Goal: Complete application form: Complete application form

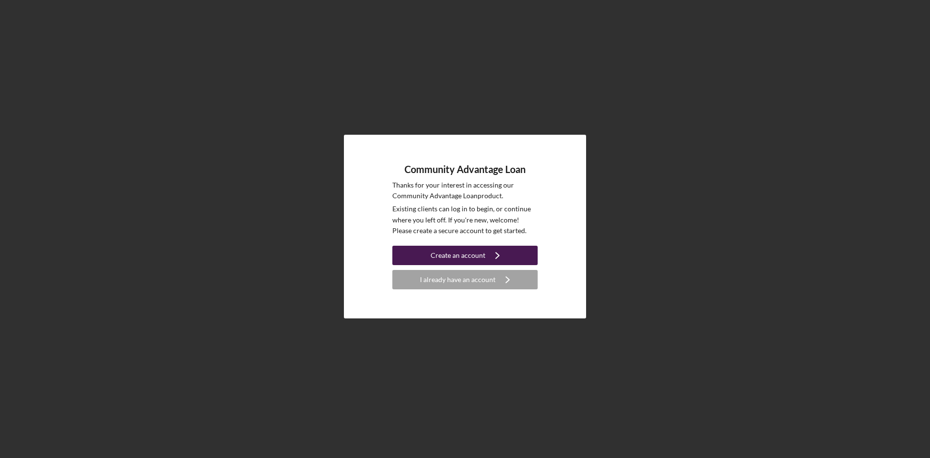
click at [462, 259] on div "Create an account" at bounding box center [458, 255] width 55 height 19
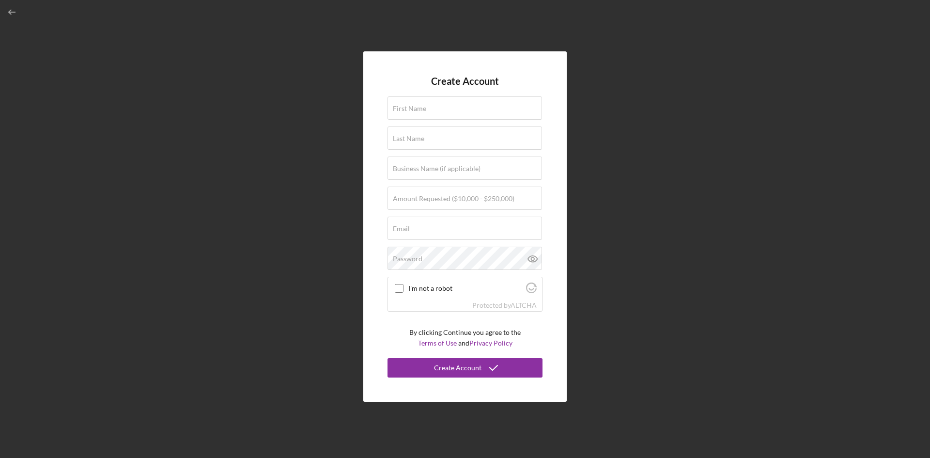
click at [405, 88] on form "Create Account First Name Last Name Business Name (if applicable) Amount Reques…" at bounding box center [465, 227] width 155 height 302
click at [403, 98] on div "First Name" at bounding box center [465, 108] width 155 height 24
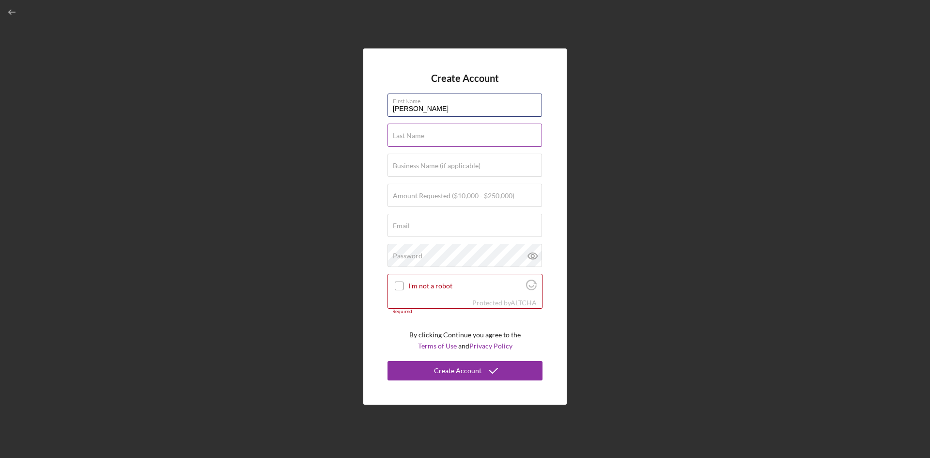
type input "[PERSON_NAME]"
click at [422, 139] on label "Last Name" at bounding box center [408, 136] width 31 height 8
click at [422, 139] on input "Last Name" at bounding box center [465, 135] width 155 height 23
type input "[PERSON_NAME]"
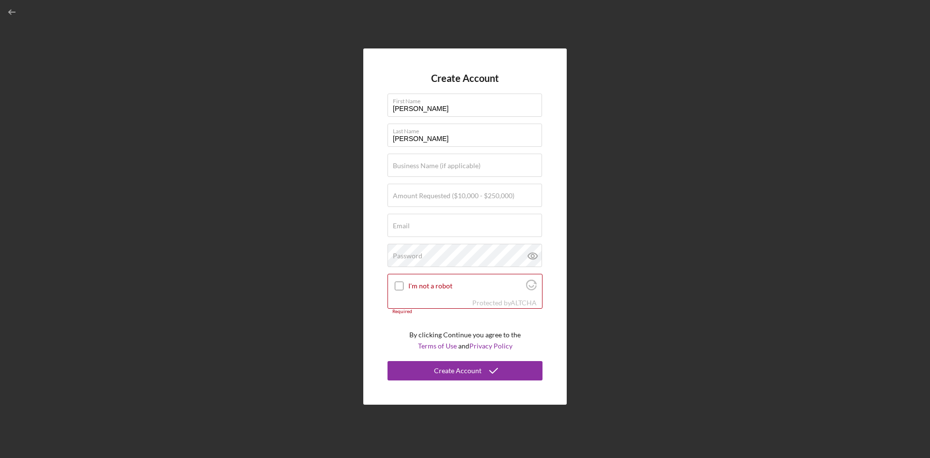
click at [425, 152] on form "Create Account First Name [PERSON_NAME] Last Name [PERSON_NAME] Business Name (…" at bounding box center [465, 227] width 155 height 308
click at [431, 161] on div "Business Name (if applicable)" at bounding box center [465, 166] width 155 height 24
type input "G&J Discount Store LLC"
click at [429, 205] on input "Amount Requested ($10,000 - $250,000)" at bounding box center [465, 195] width 155 height 23
type input "$100,000"
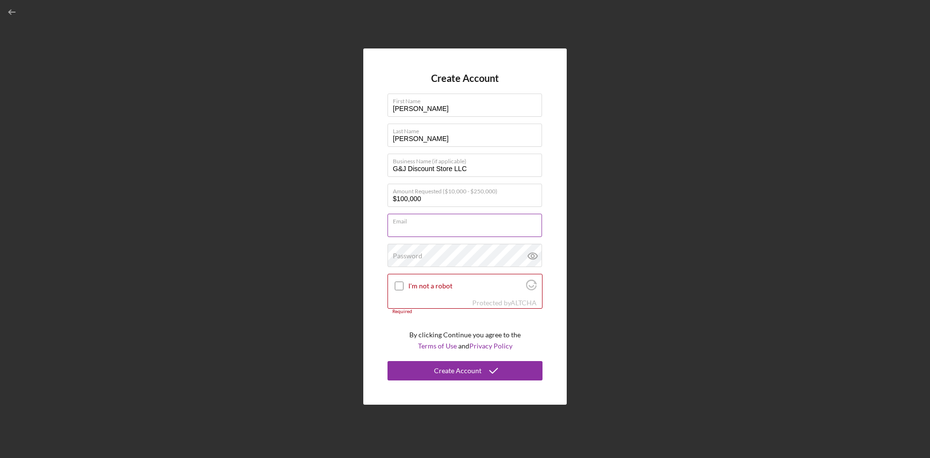
click at [450, 225] on input "Email" at bounding box center [465, 225] width 155 height 23
type input "[EMAIL_ADDRESS][DOMAIN_NAME]"
click at [434, 249] on div "Password" at bounding box center [465, 256] width 155 height 24
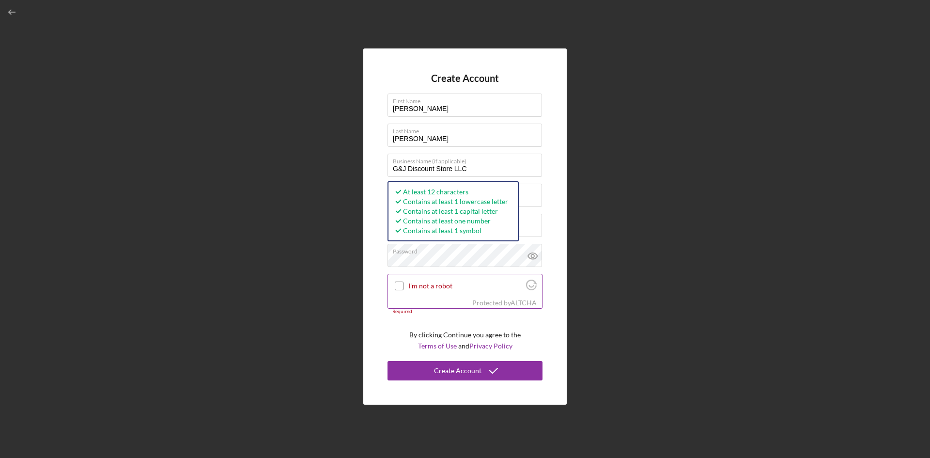
click at [454, 299] on div "Protected by [PERSON_NAME]" at bounding box center [465, 302] width 154 height 11
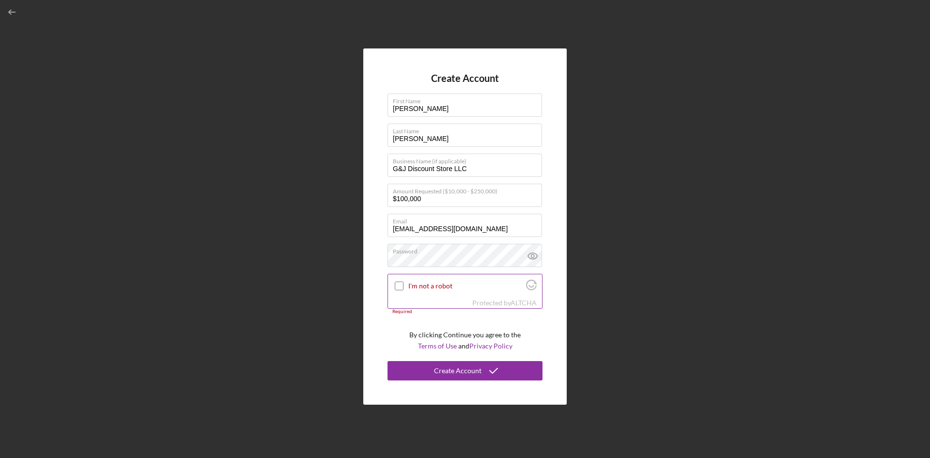
click at [416, 290] on div "I'm not a robot" at bounding box center [465, 285] width 154 height 23
click at [396, 285] on input "I'm not a robot" at bounding box center [399, 286] width 9 height 9
checkbox input "true"
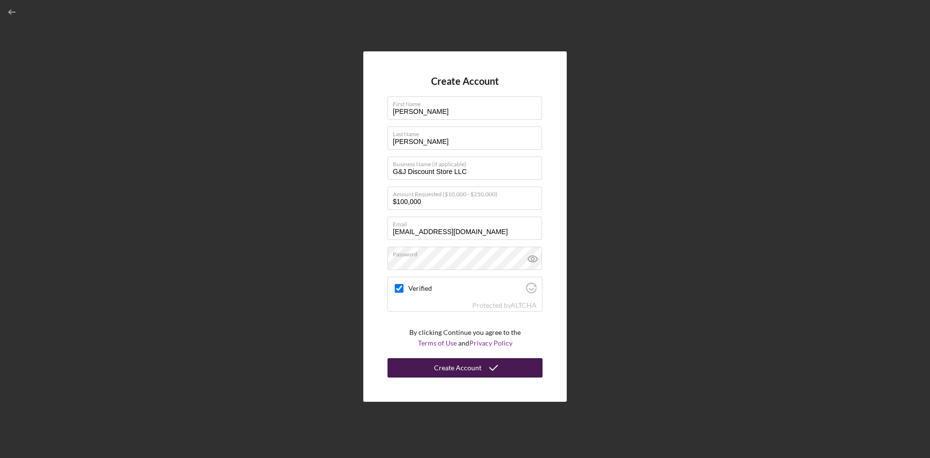
click at [464, 366] on icon "submit" at bounding box center [494, 368] width 24 height 24
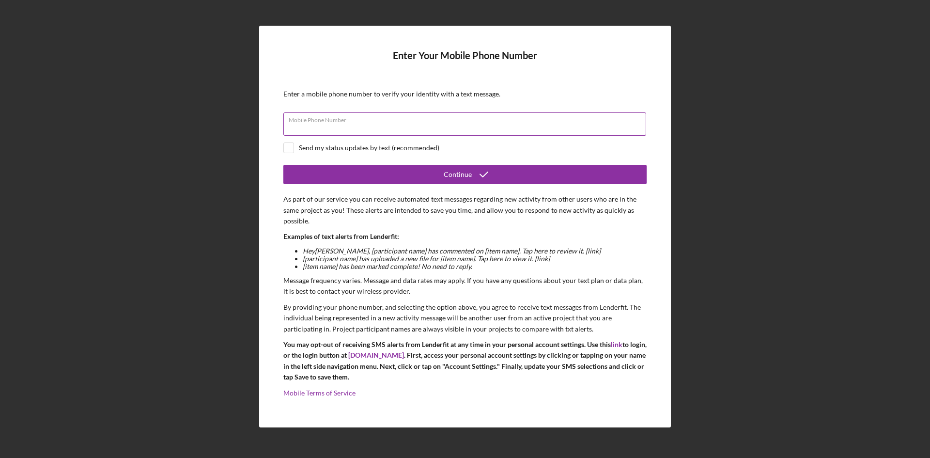
click at [408, 118] on div "Mobile Phone Number" at bounding box center [464, 124] width 363 height 24
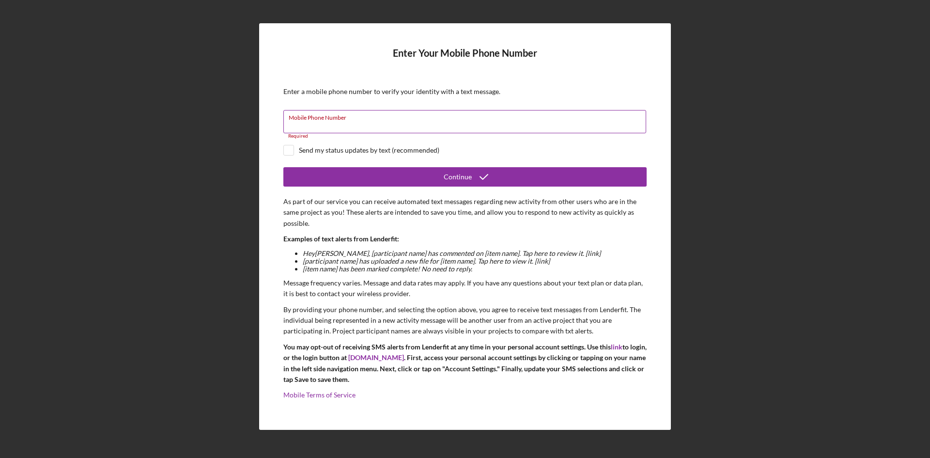
click at [464, 116] on div "Mobile Phone Number Required" at bounding box center [464, 124] width 363 height 29
click at [463, 124] on input "Mobile Phone Number" at bounding box center [464, 121] width 363 height 23
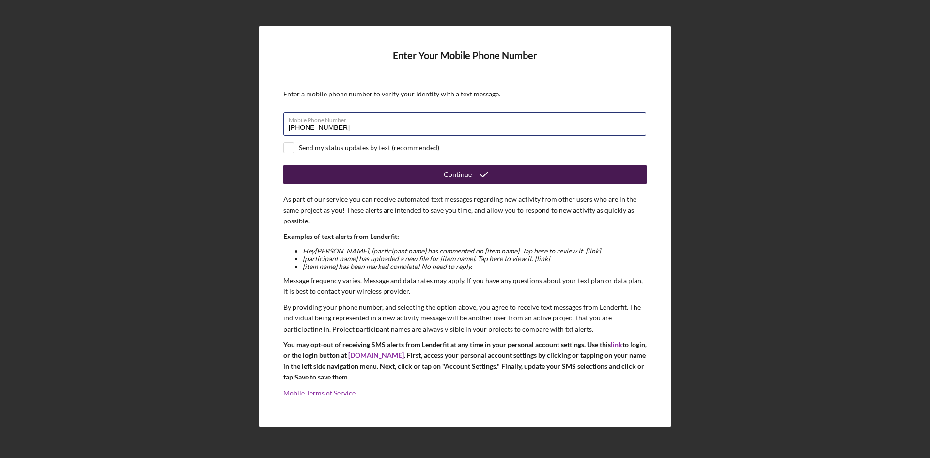
type input "[PHONE_NUMBER]"
click at [434, 169] on button "Continue" at bounding box center [464, 174] width 363 height 19
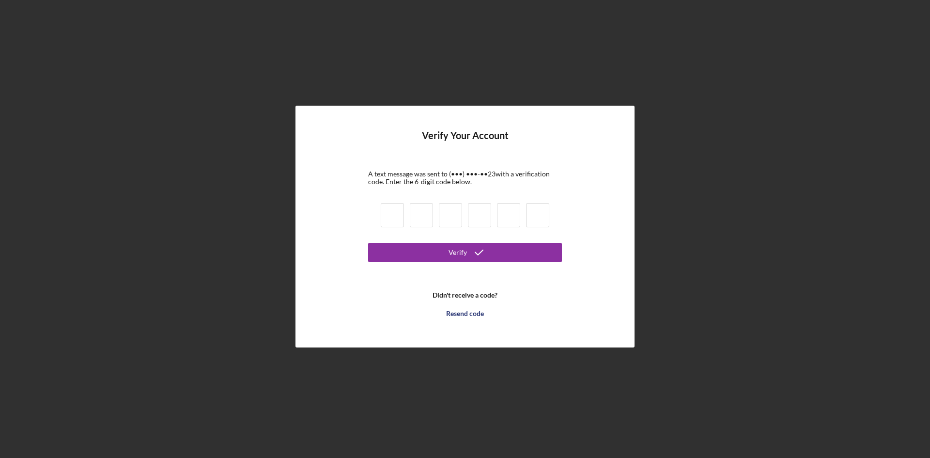
click at [387, 217] on input at bounding box center [392, 215] width 23 height 24
type input "2"
type input "6"
type input "1"
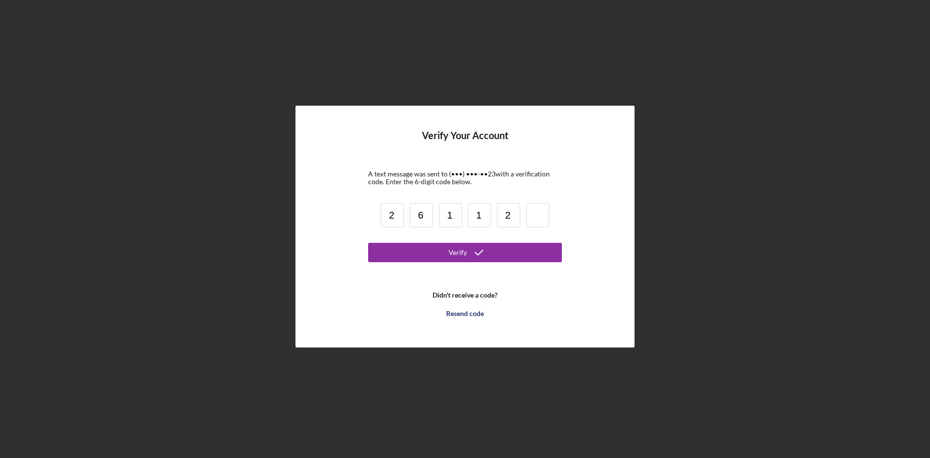
type input "2"
type input "5"
click at [444, 253] on button "Verify" at bounding box center [465, 252] width 194 height 19
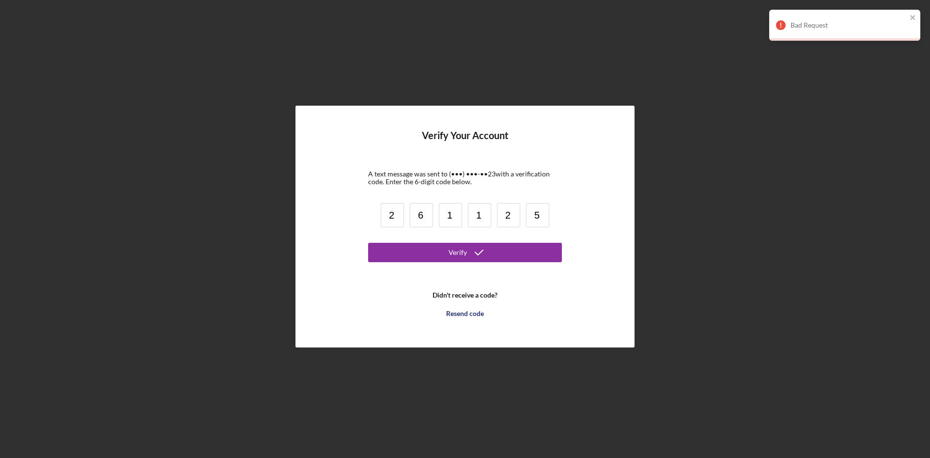
click at [464, 219] on input "5" at bounding box center [537, 215] width 23 height 24
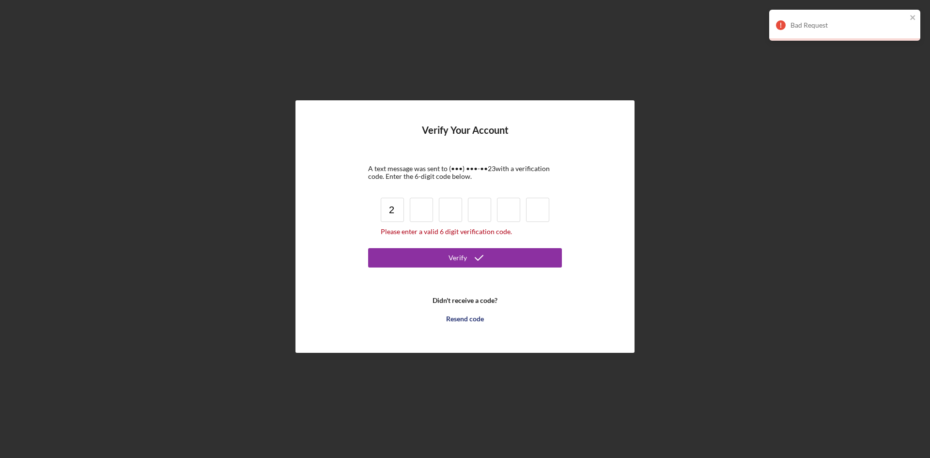
type input "2"
type input "1"
type input "2"
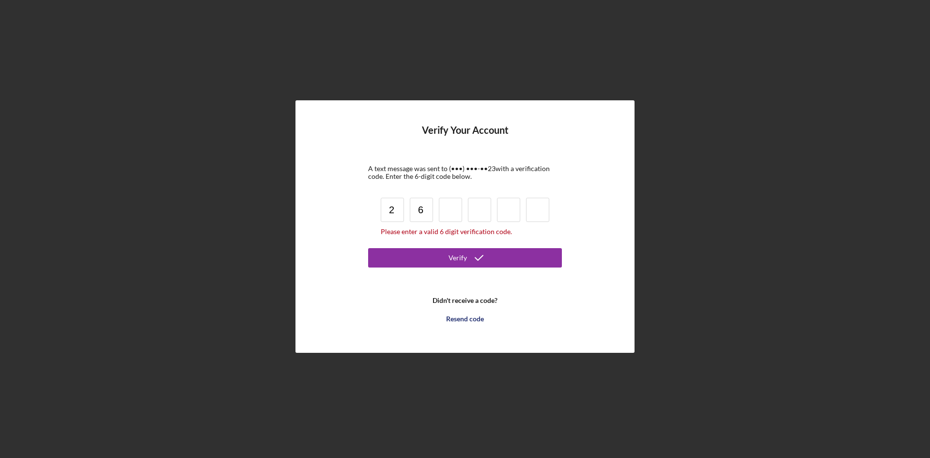
type input "6"
type input "1"
type input "5"
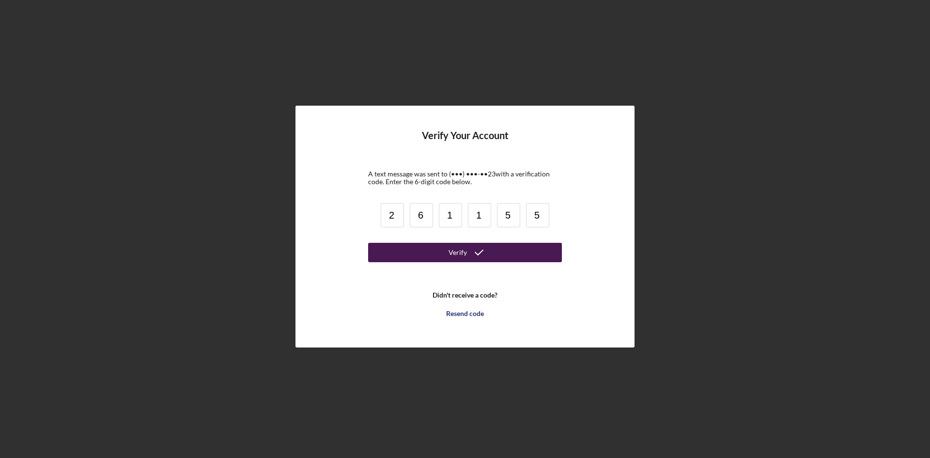
type input "5"
click at [464, 245] on button "Verify" at bounding box center [465, 252] width 194 height 19
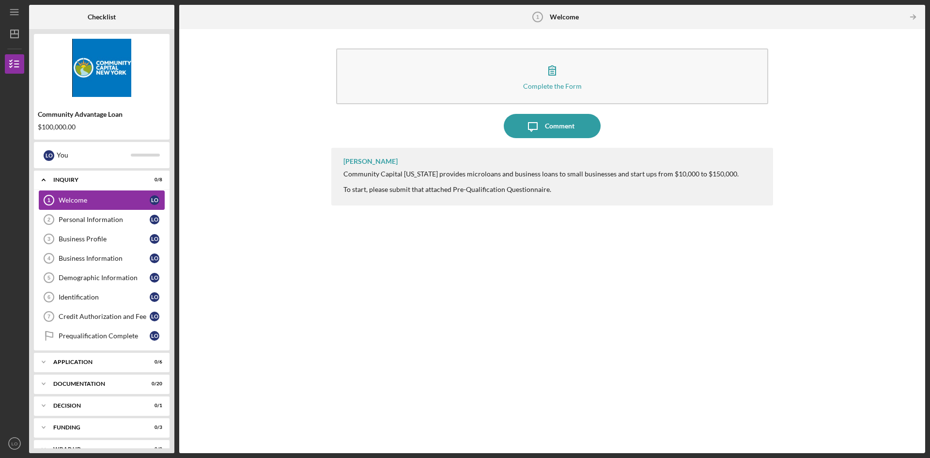
scroll to position [16, 0]
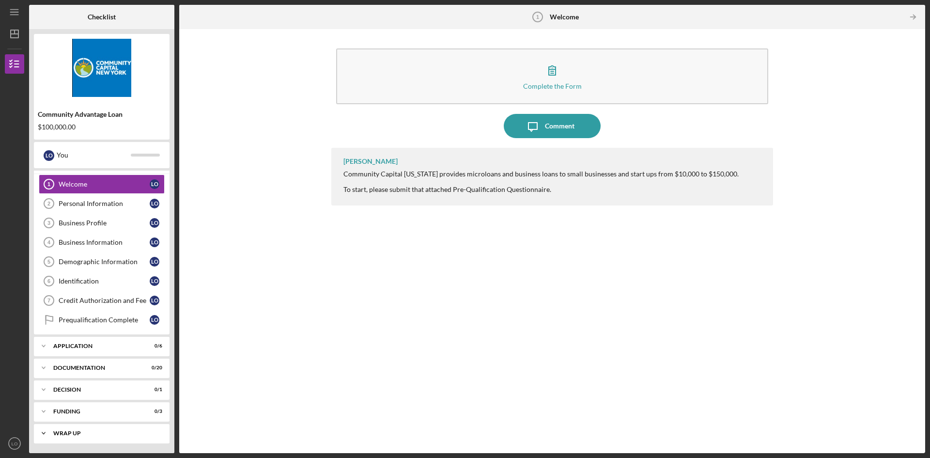
click at [109, 438] on div "Icon/Expander Wrap up 0 / 2" at bounding box center [102, 432] width 136 height 19
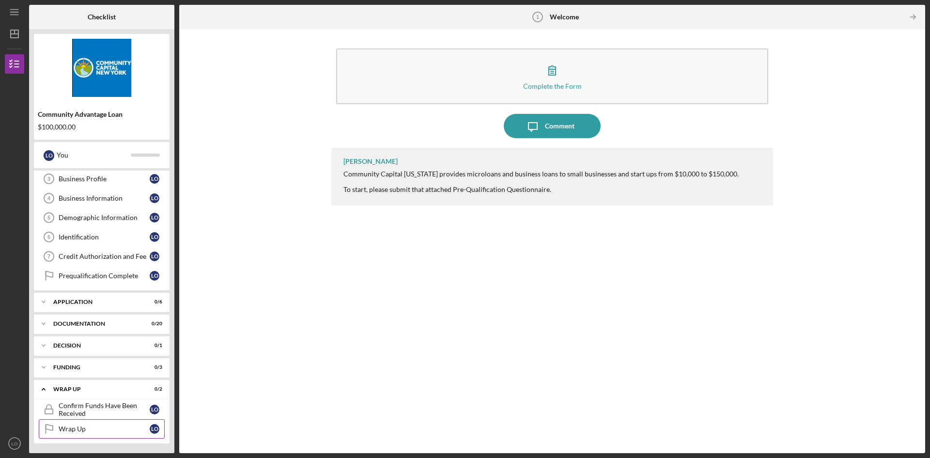
click at [87, 432] on div "Wrap Up" at bounding box center [104, 429] width 91 height 8
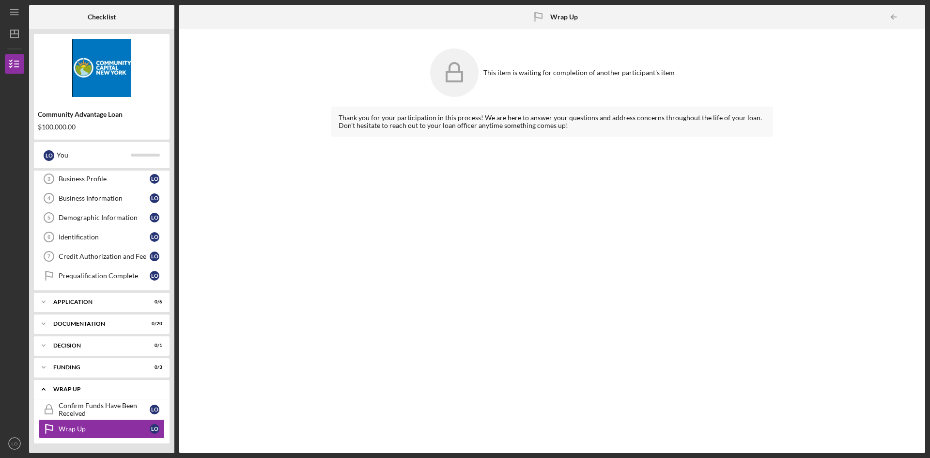
click at [94, 397] on div "Icon/Expander Wrap up 0 / 2" at bounding box center [102, 389] width 136 height 20
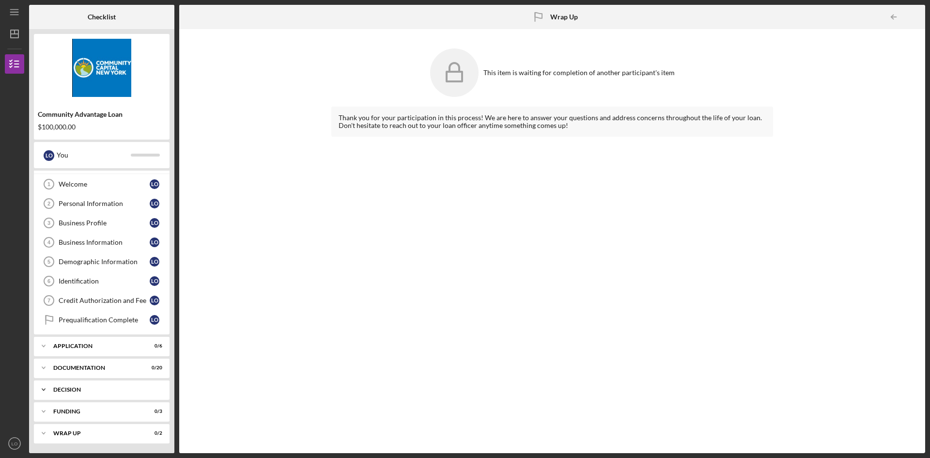
click at [101, 385] on div "Icon/Expander Decision 0 / 1" at bounding box center [102, 389] width 136 height 19
click at [96, 340] on div "Icon/Expander Documentation 0 / 20" at bounding box center [102, 342] width 136 height 19
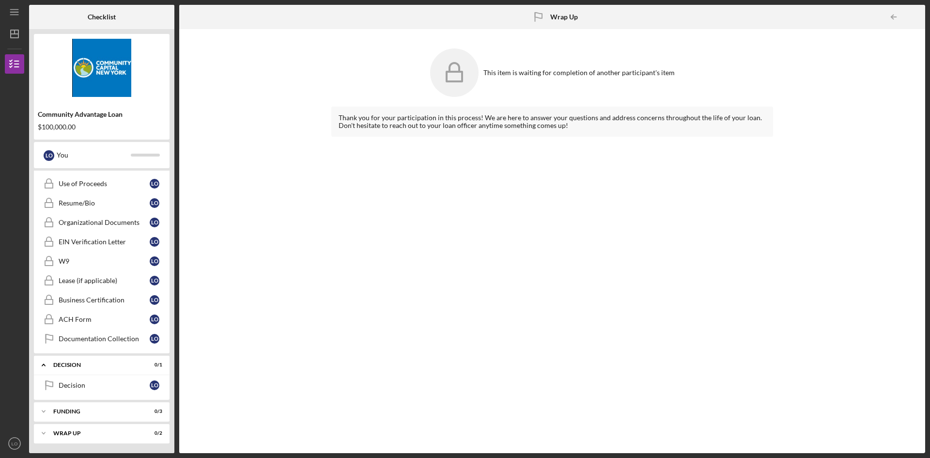
scroll to position [0, 0]
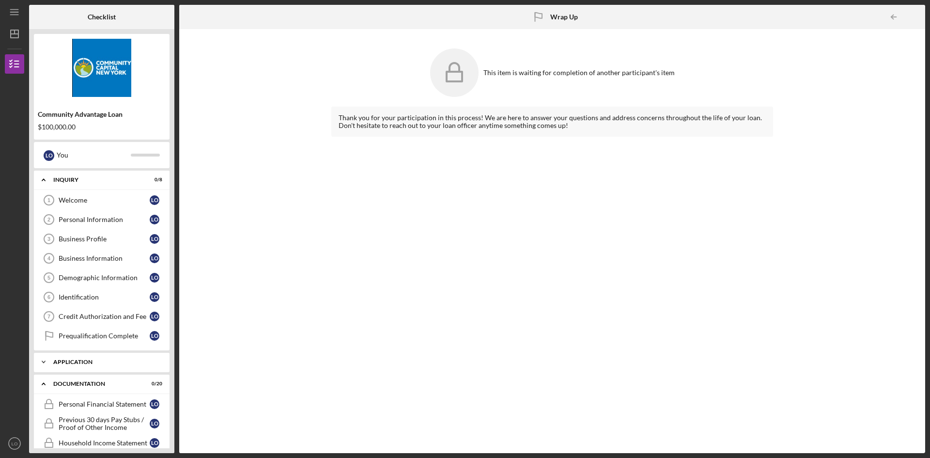
click at [84, 364] on div "Application" at bounding box center [105, 362] width 104 height 6
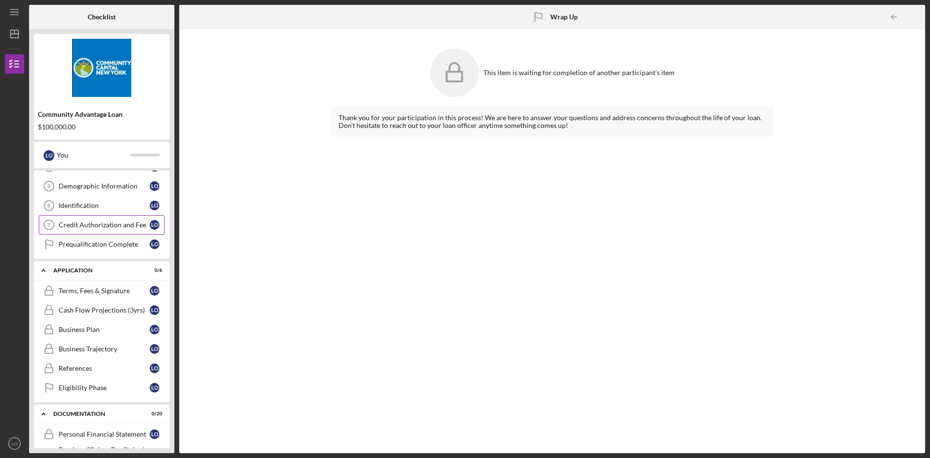
scroll to position [113, 0]
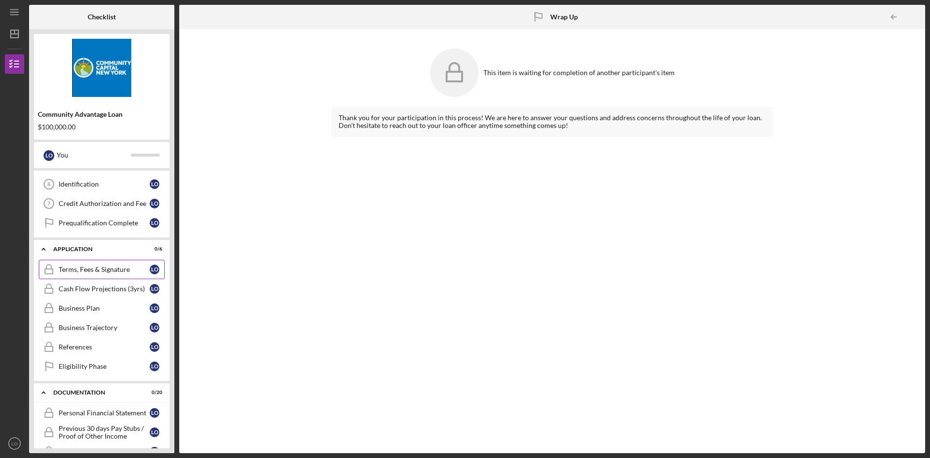
click at [103, 276] on link "Terms, Fees & Signature Terms, Fees & Signature L O" at bounding box center [102, 269] width 126 height 19
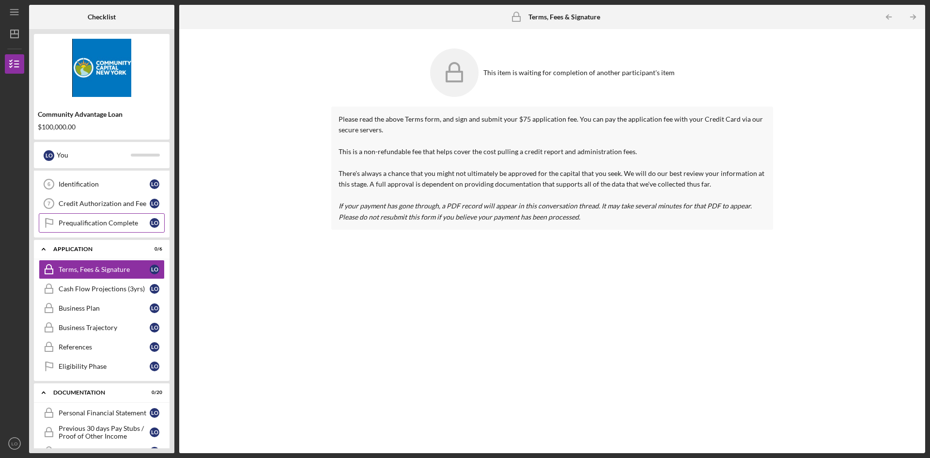
click at [88, 222] on div "Prequalification Complete" at bounding box center [104, 223] width 91 height 8
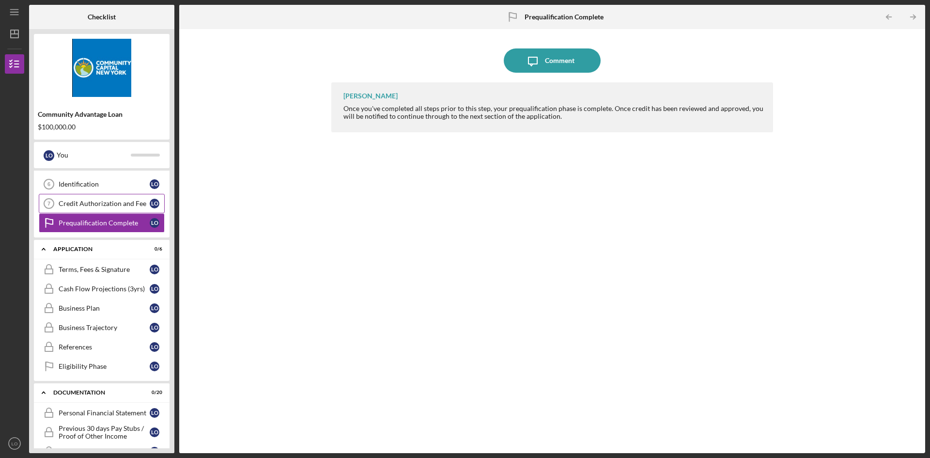
click at [92, 203] on div "Credit Authorization and Fee" at bounding box center [104, 204] width 91 height 8
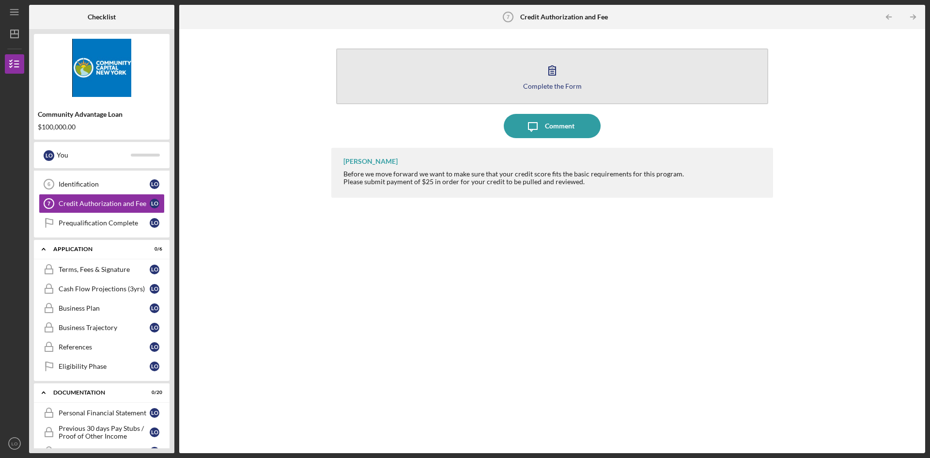
click at [464, 85] on div "Complete the Form" at bounding box center [552, 85] width 59 height 7
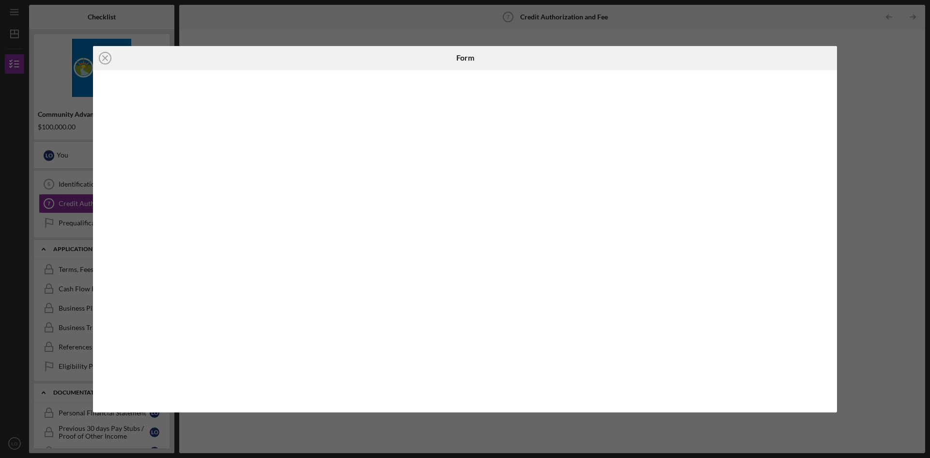
click at [464, 71] on div "Icon/Close Form" at bounding box center [465, 229] width 930 height 458
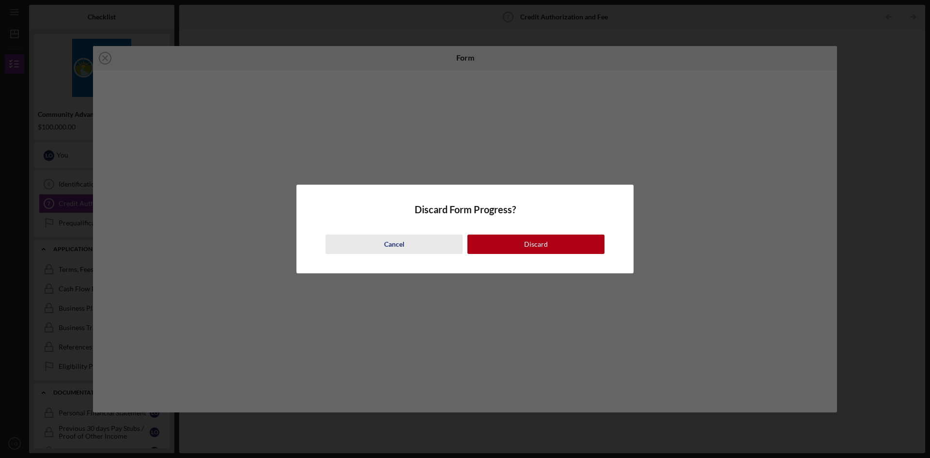
click at [418, 243] on button "Cancel" at bounding box center [394, 244] width 137 height 19
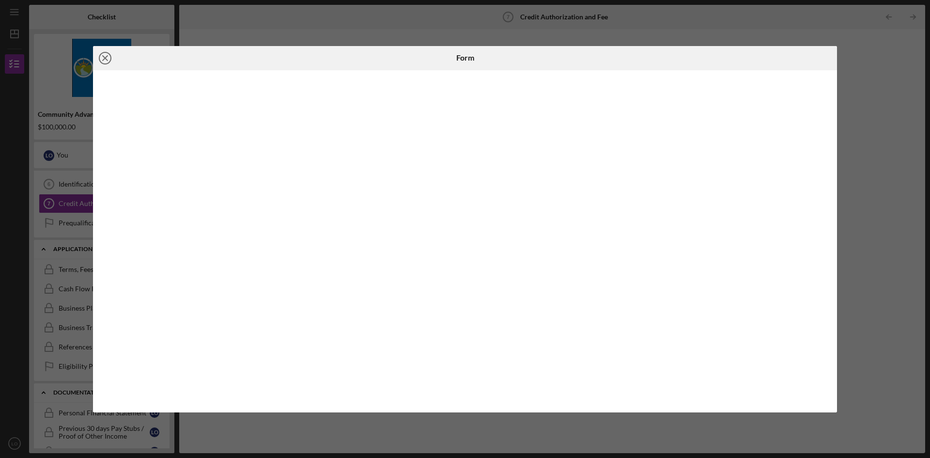
click at [101, 64] on icon "Icon/Close" at bounding box center [105, 58] width 24 height 24
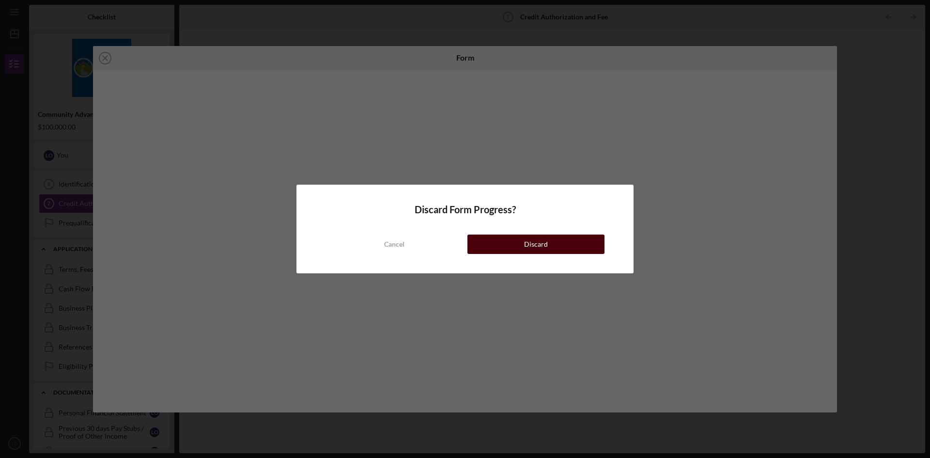
click at [464, 251] on div "Discard" at bounding box center [536, 244] width 24 height 19
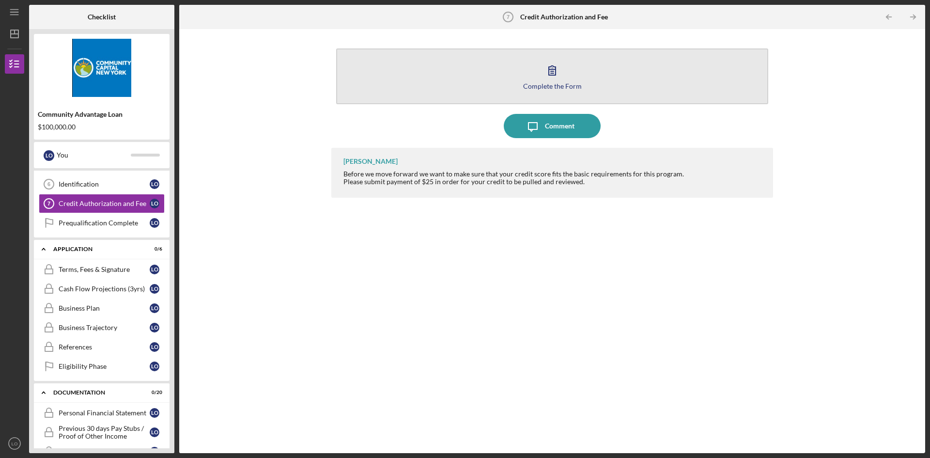
click at [464, 98] on button "Complete the Form Form" at bounding box center [552, 76] width 432 height 56
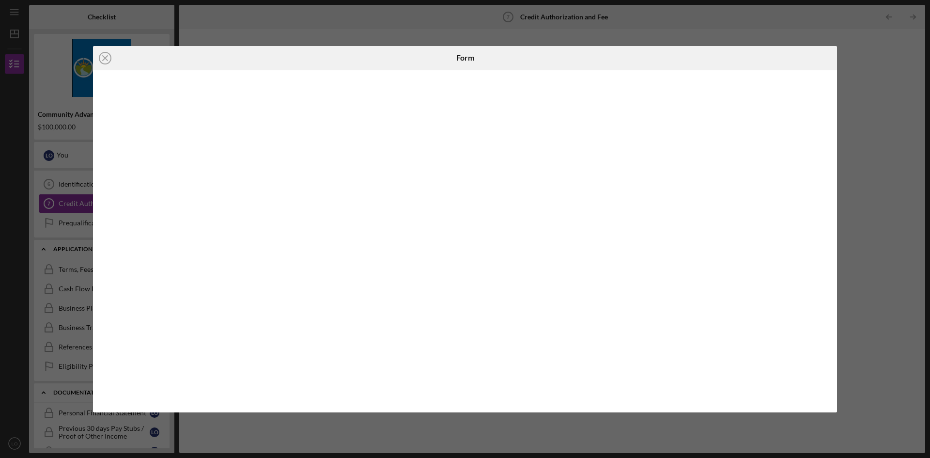
click at [464, 72] on div "Icon/Close Form" at bounding box center [465, 229] width 930 height 458
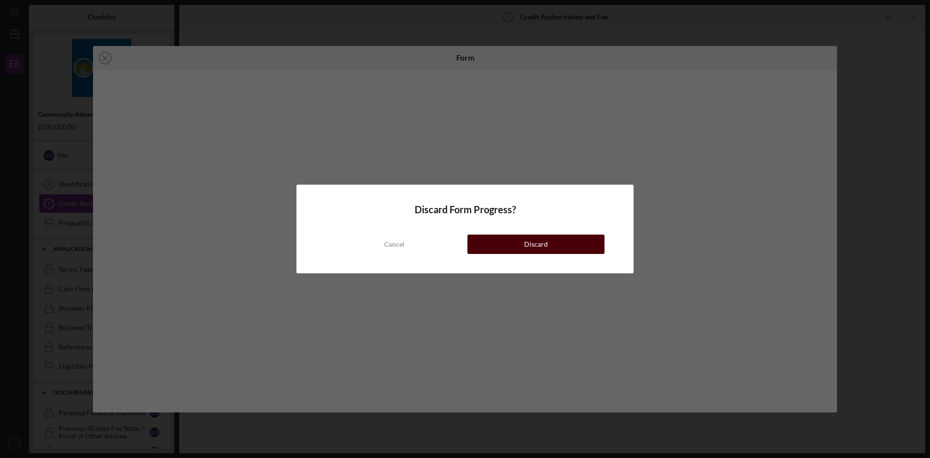
click at [464, 242] on button "Discard" at bounding box center [536, 244] width 137 height 19
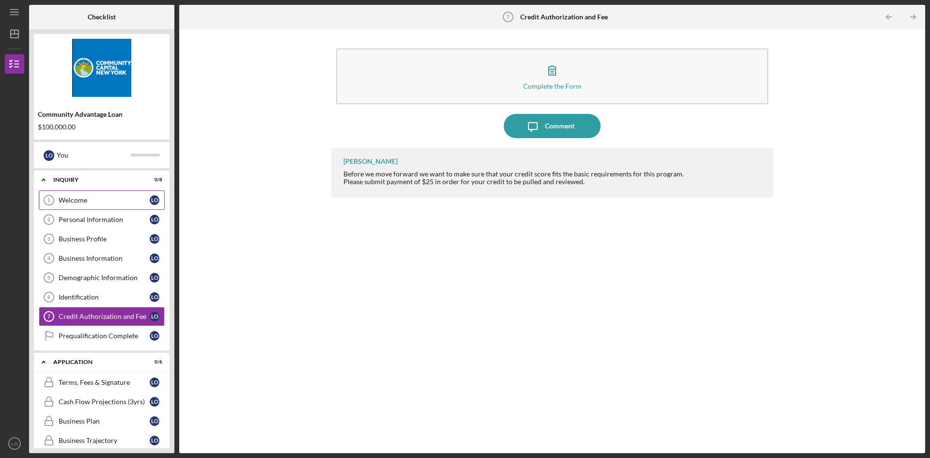
click at [93, 199] on div "Welcome" at bounding box center [104, 200] width 91 height 8
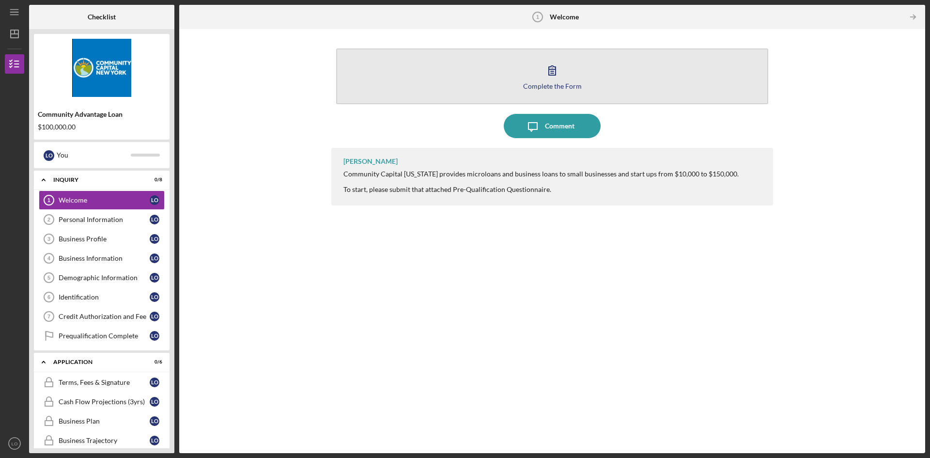
click at [464, 81] on button "Complete the Form Form" at bounding box center [552, 76] width 432 height 56
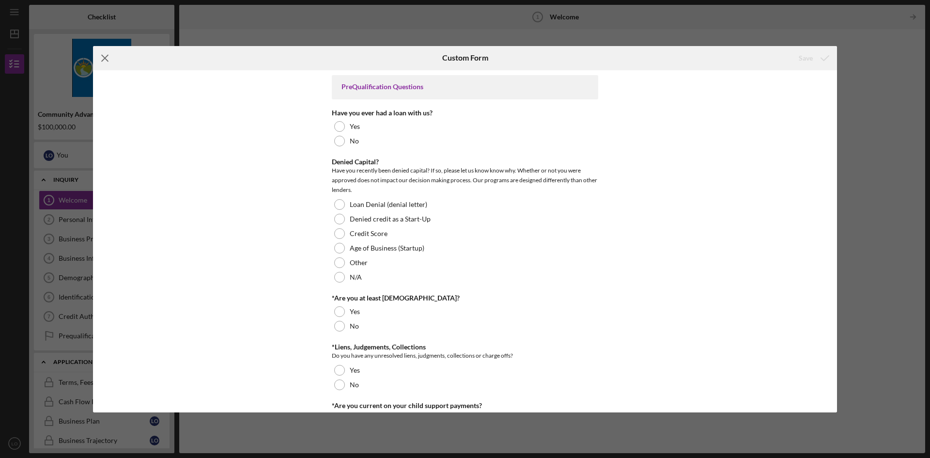
click at [110, 58] on icon "Icon/Menu Close" at bounding box center [105, 58] width 24 height 24
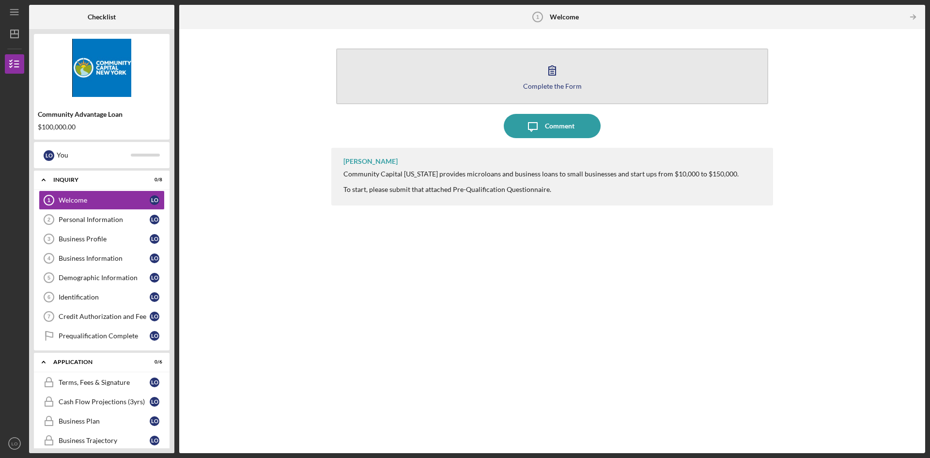
click at [464, 73] on icon "button" at bounding box center [552, 70] width 24 height 24
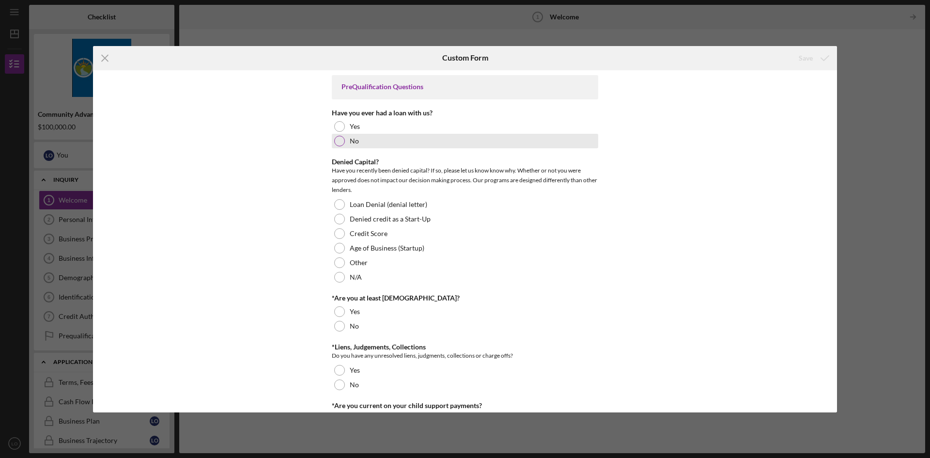
click at [336, 141] on div at bounding box center [339, 141] width 11 height 11
click at [354, 270] on div "N/A" at bounding box center [465, 277] width 266 height 15
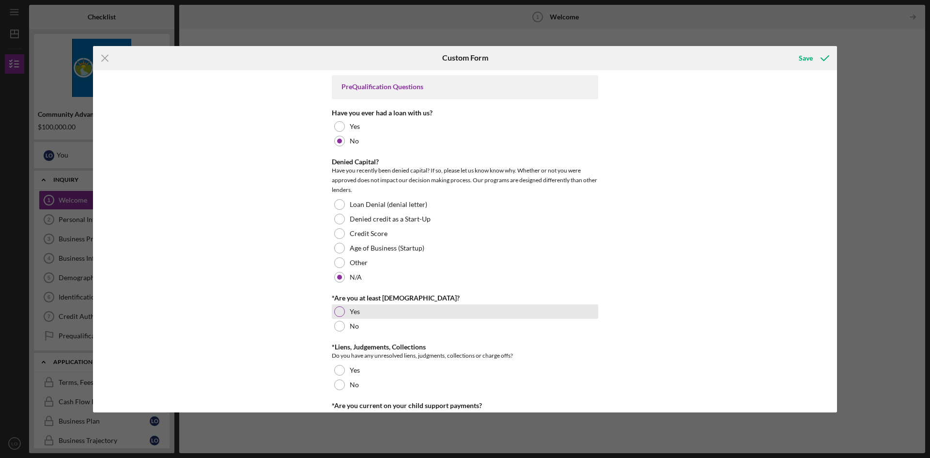
click at [348, 314] on div "Yes" at bounding box center [465, 311] width 266 height 15
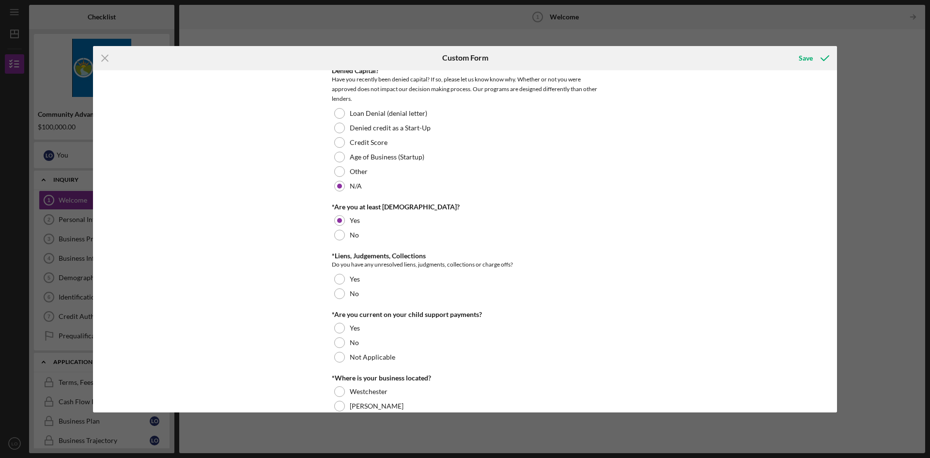
scroll to position [113, 0]
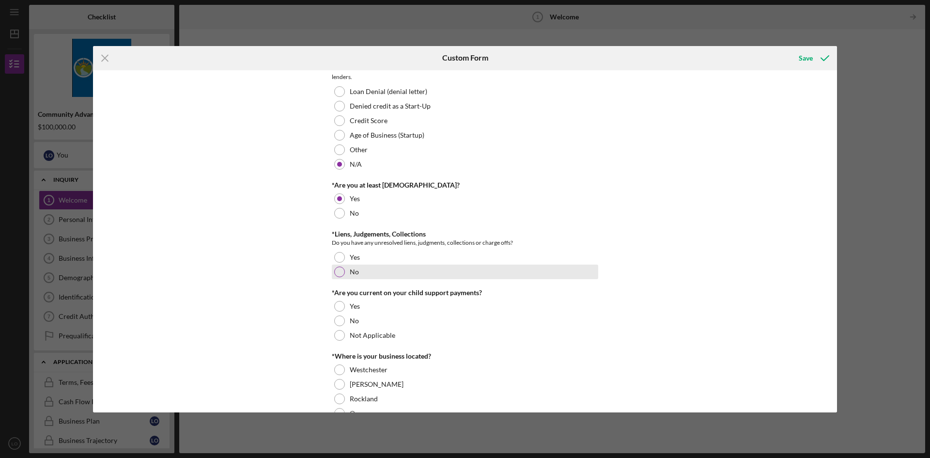
click at [353, 272] on label "No" at bounding box center [354, 272] width 9 height 8
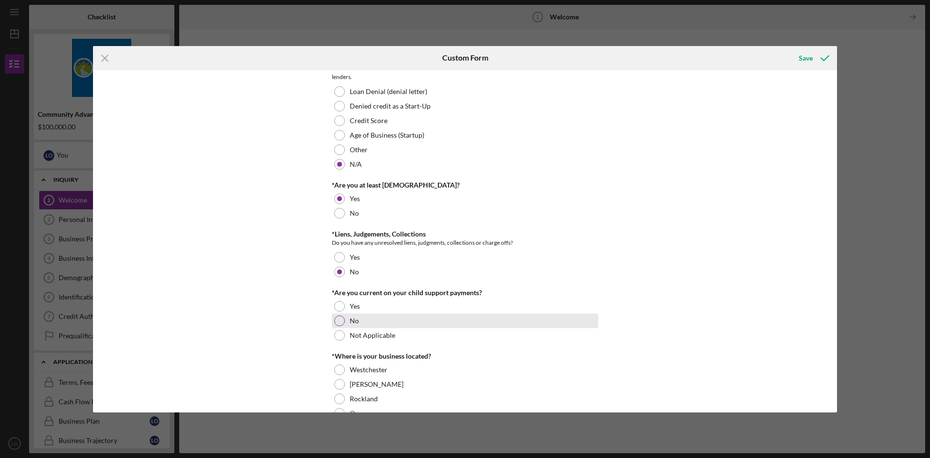
click at [368, 321] on div "No" at bounding box center [465, 320] width 266 height 15
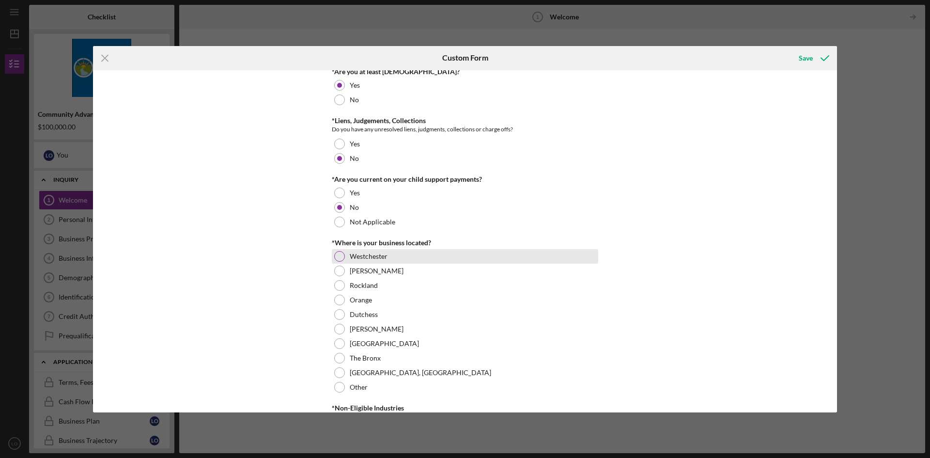
scroll to position [339, 0]
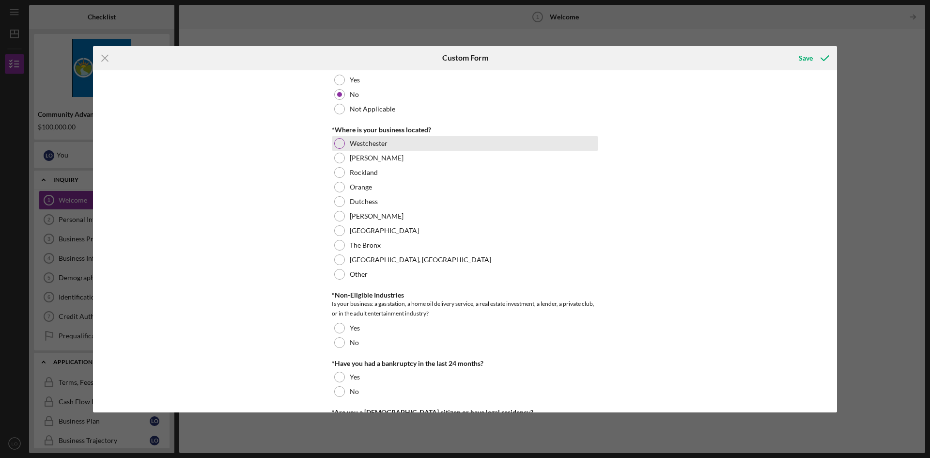
click at [368, 146] on label "Westchester" at bounding box center [369, 144] width 38 height 8
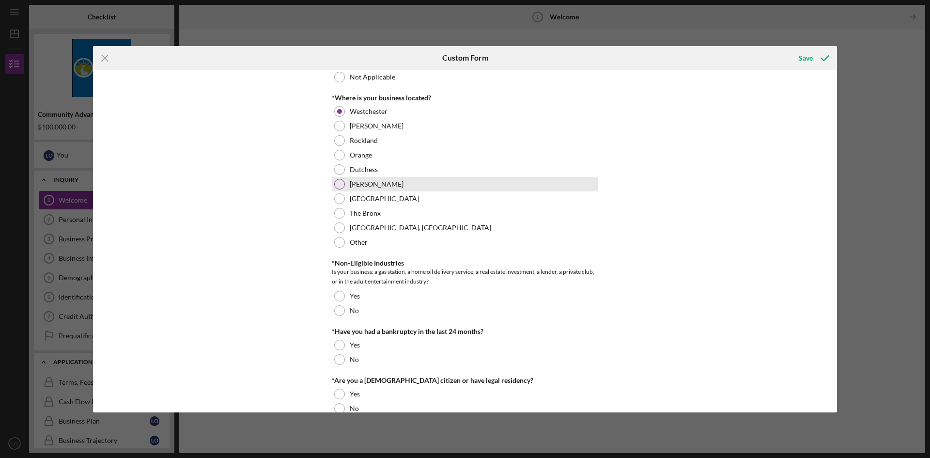
scroll to position [389, 0]
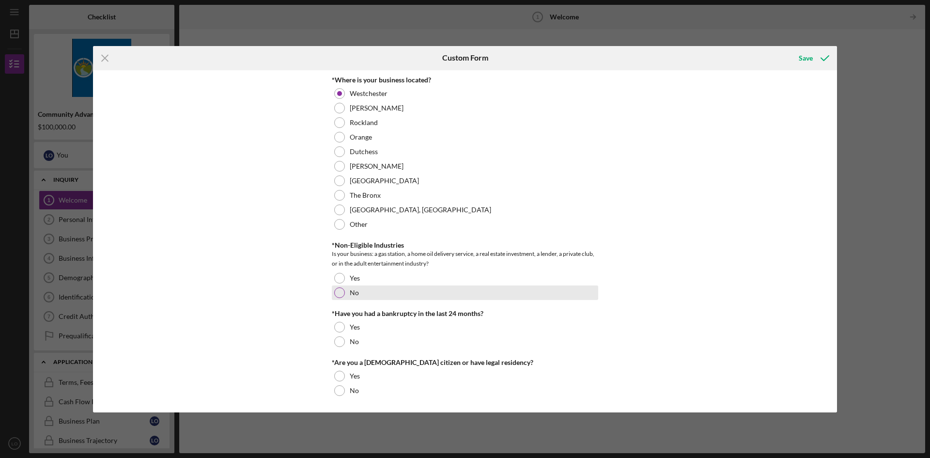
click at [413, 295] on div "No" at bounding box center [465, 292] width 266 height 15
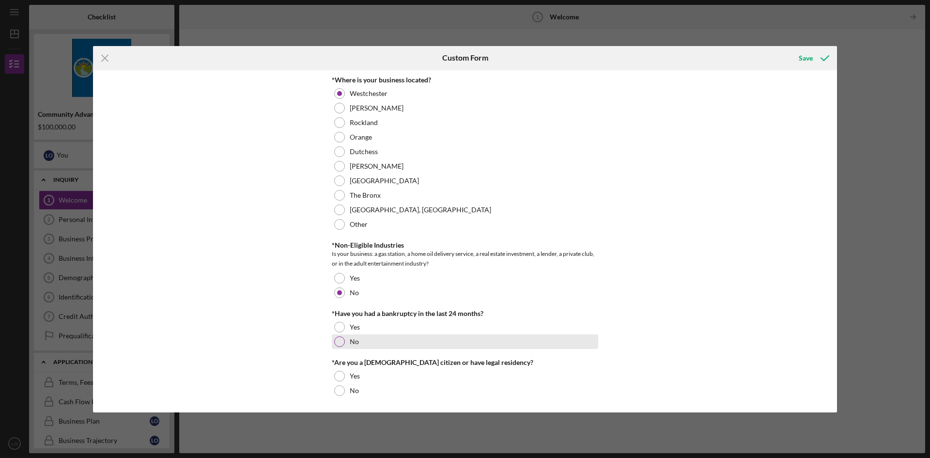
click at [376, 345] on div "No" at bounding box center [465, 341] width 266 height 15
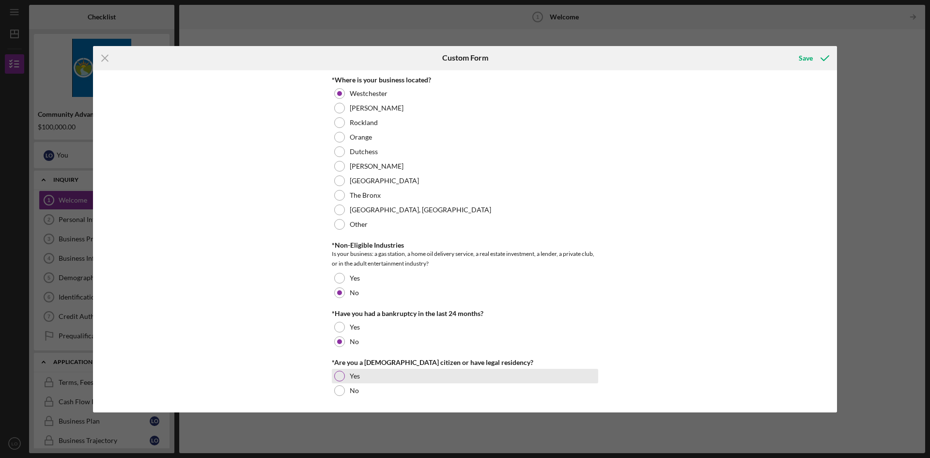
click at [373, 380] on div "Yes" at bounding box center [465, 376] width 266 height 15
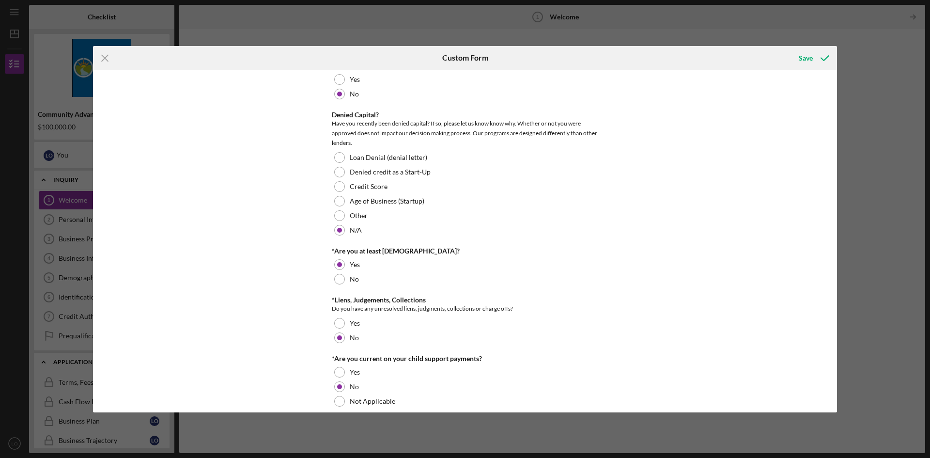
scroll to position [0, 0]
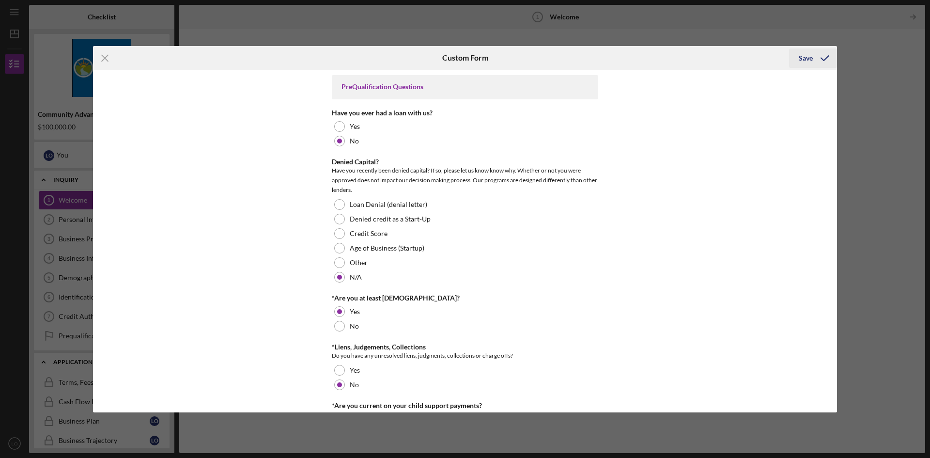
click at [464, 56] on div "Save" at bounding box center [806, 57] width 14 height 19
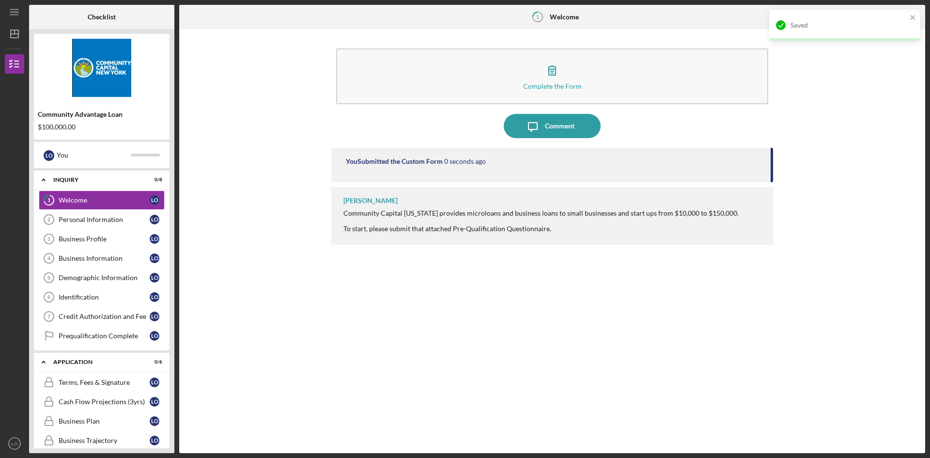
click at [464, 15] on div "Saved" at bounding box center [844, 25] width 151 height 31
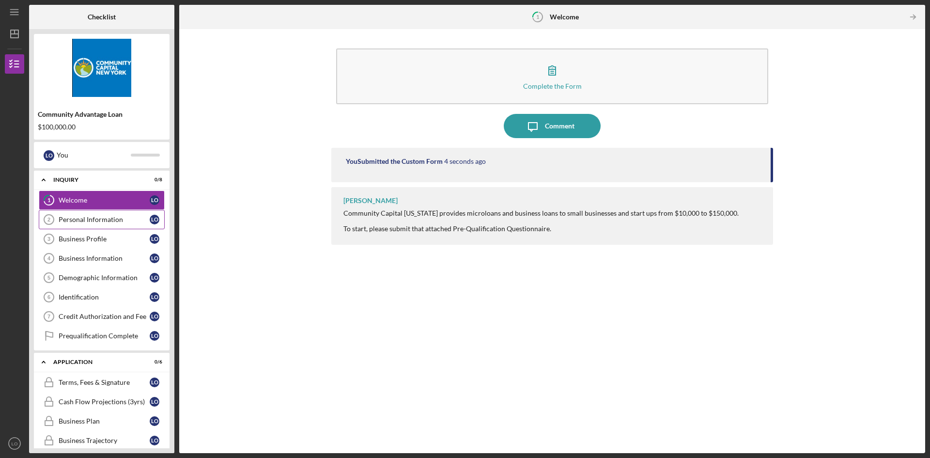
click at [118, 223] on div "Personal Information" at bounding box center [104, 220] width 91 height 8
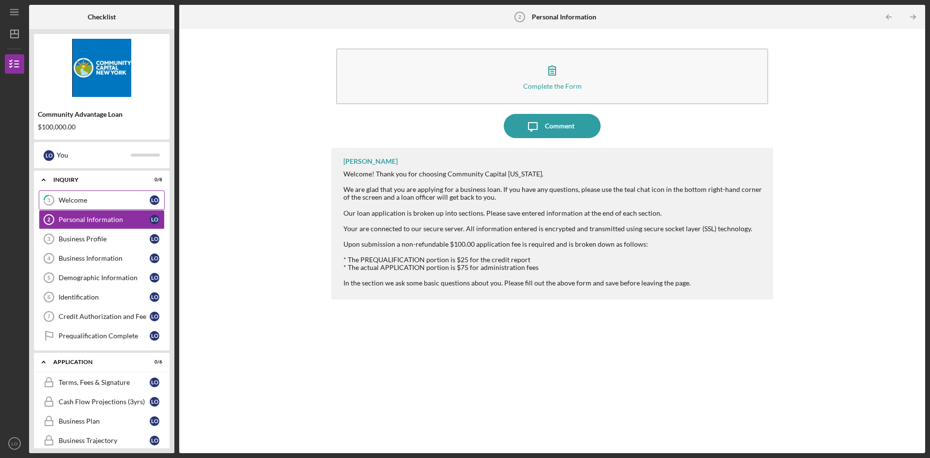
click at [116, 204] on link "1 Welcome L O" at bounding box center [102, 199] width 126 height 19
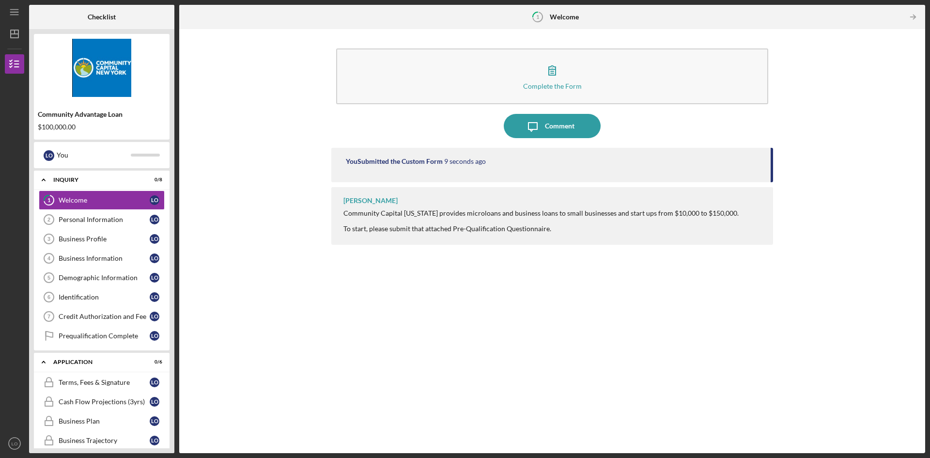
drag, startPoint x: 772, startPoint y: 170, endPoint x: 661, endPoint y: 223, distance: 122.9
click at [464, 183] on div "You Submitted the Custom Form 9 seconds ago [PERSON_NAME] Community Capital [US…" at bounding box center [552, 293] width 442 height 291
click at [464, 237] on div "[PERSON_NAME] Community Capital [US_STATE] provides microloans and business loa…" at bounding box center [552, 216] width 442 height 58
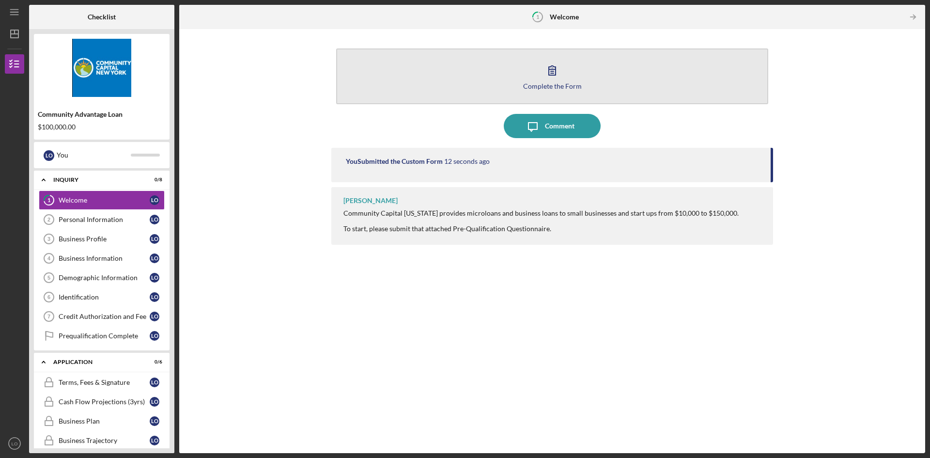
click at [464, 75] on button "Complete the Form Form" at bounding box center [552, 76] width 432 height 56
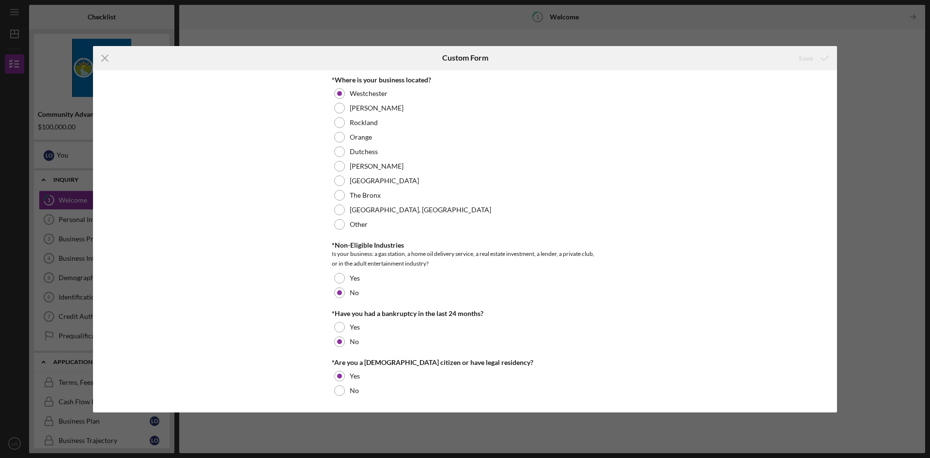
scroll to position [389, 0]
click at [464, 104] on div "Icon/Menu Close Custom Form Save PreQualification Questions Have you ever had a…" at bounding box center [465, 229] width 930 height 458
click at [106, 60] on icon "Icon/Menu Close" at bounding box center [105, 58] width 24 height 24
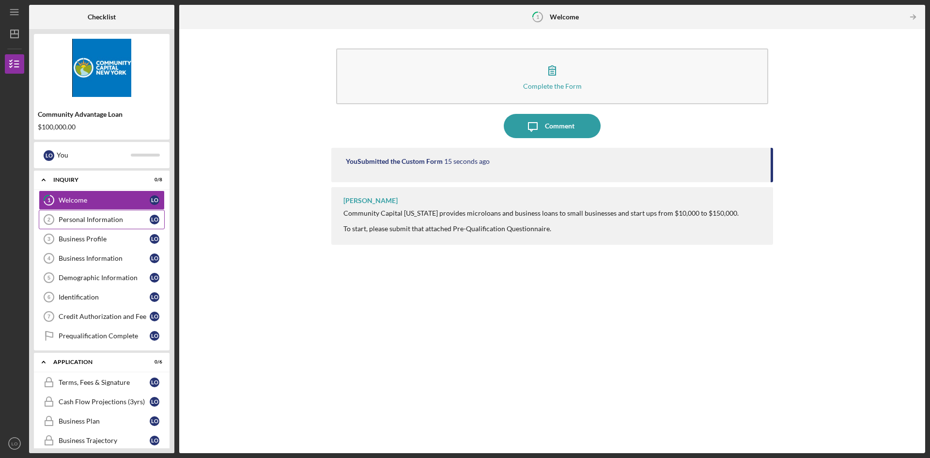
click at [79, 224] on link "Personal Information 2 Personal Information L O" at bounding box center [102, 219] width 126 height 19
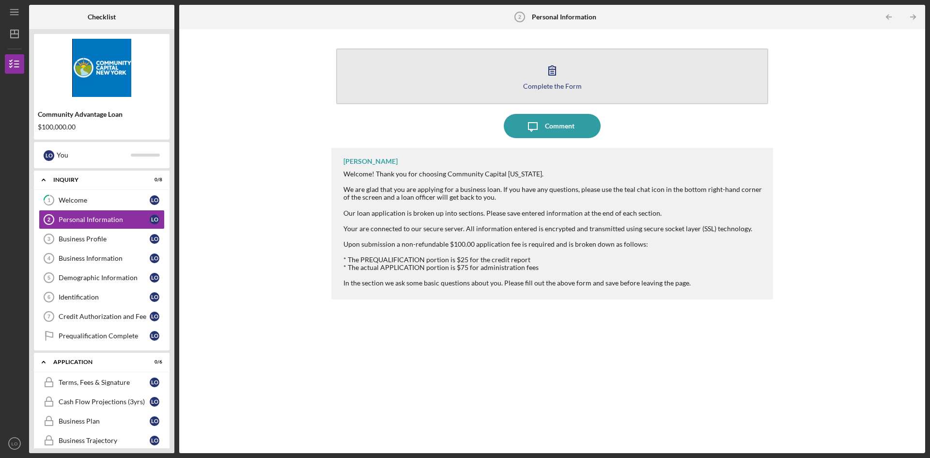
click at [464, 83] on div "Complete the Form" at bounding box center [552, 85] width 59 height 7
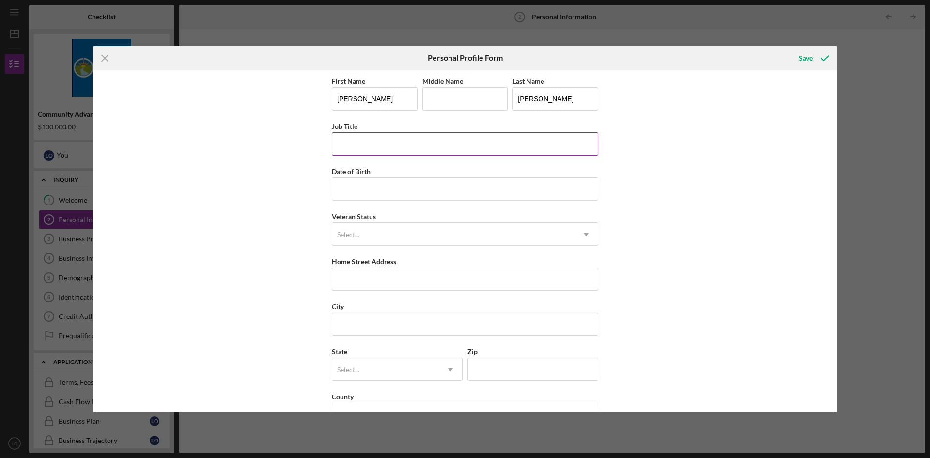
click at [394, 141] on input "Job Title" at bounding box center [465, 143] width 266 height 23
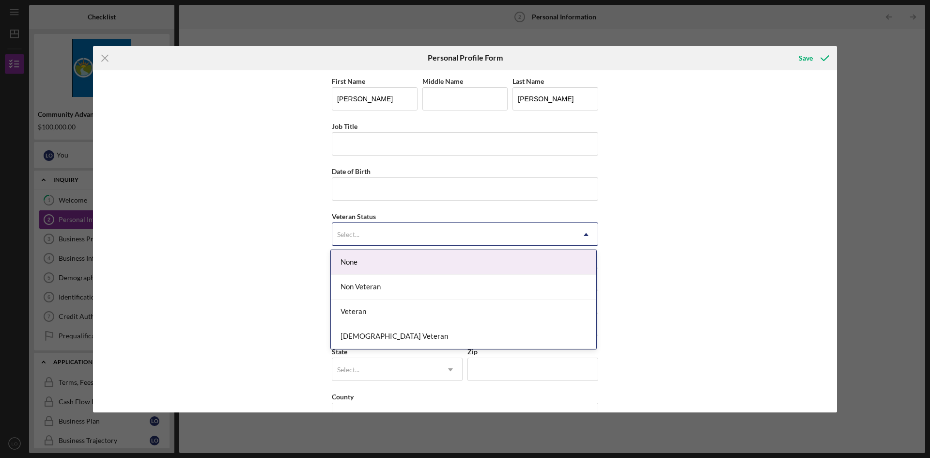
click at [396, 238] on div "Select..." at bounding box center [453, 234] width 242 height 22
click at [359, 263] on div "None" at bounding box center [464, 262] width 266 height 25
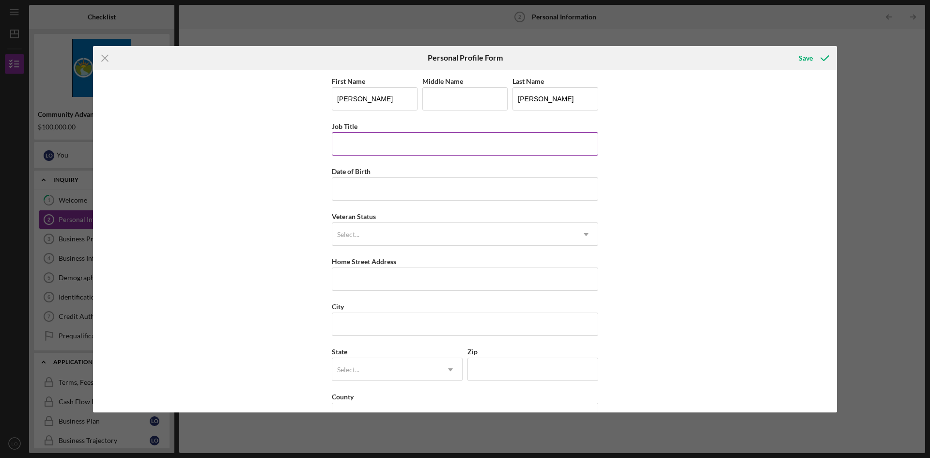
click at [361, 142] on input "Job Title" at bounding box center [465, 143] width 266 height 23
type input "o"
type input "Owner"
click at [362, 188] on input "Date of Birth" at bounding box center [465, 188] width 266 height 23
type input "[DATE]"
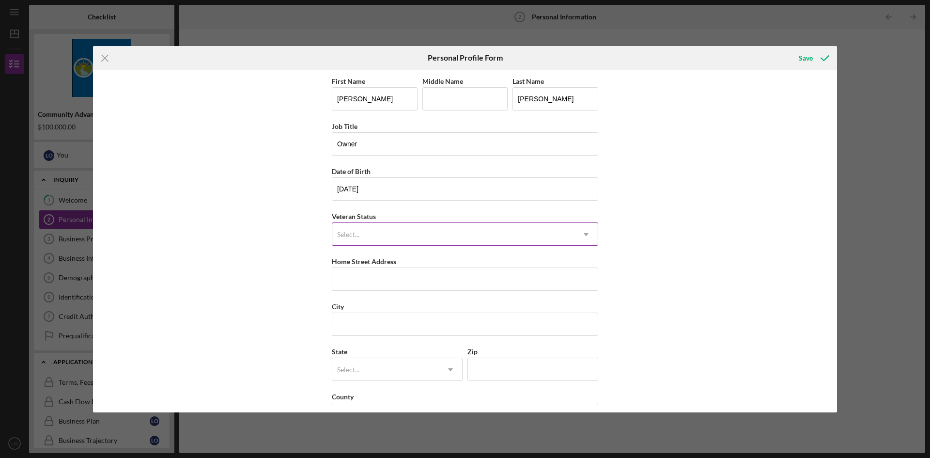
click at [370, 237] on div "Select..." at bounding box center [453, 234] width 242 height 22
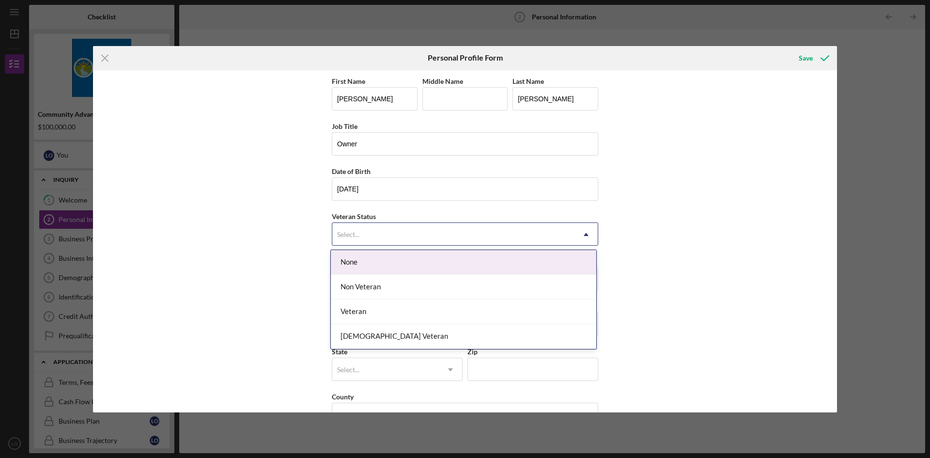
click at [369, 260] on div "None" at bounding box center [464, 262] width 266 height 25
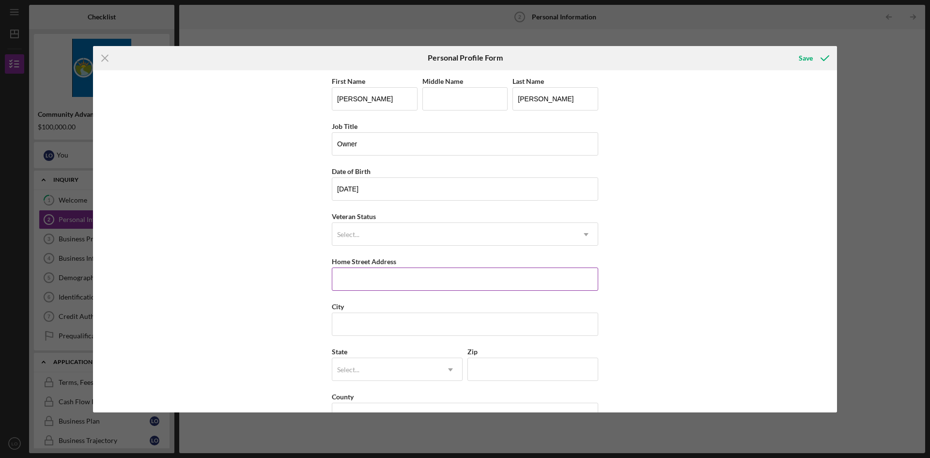
click at [369, 271] on input "Home Street Address" at bounding box center [465, 278] width 266 height 23
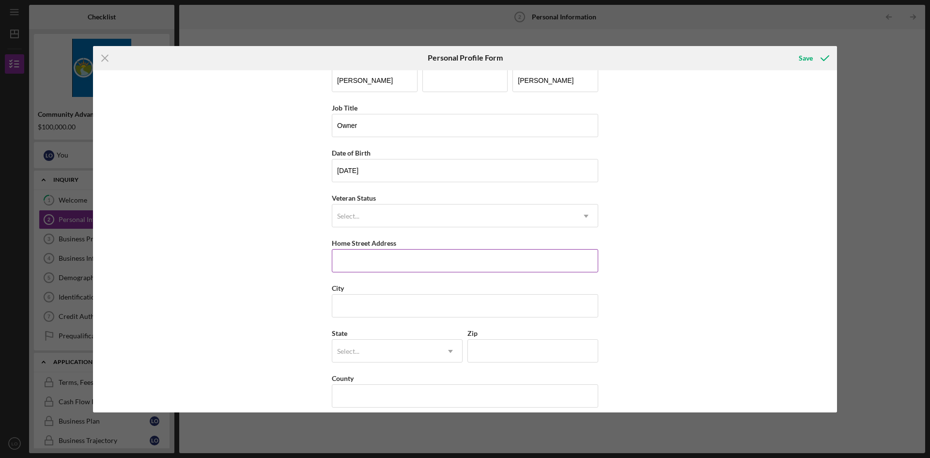
scroll to position [28, 0]
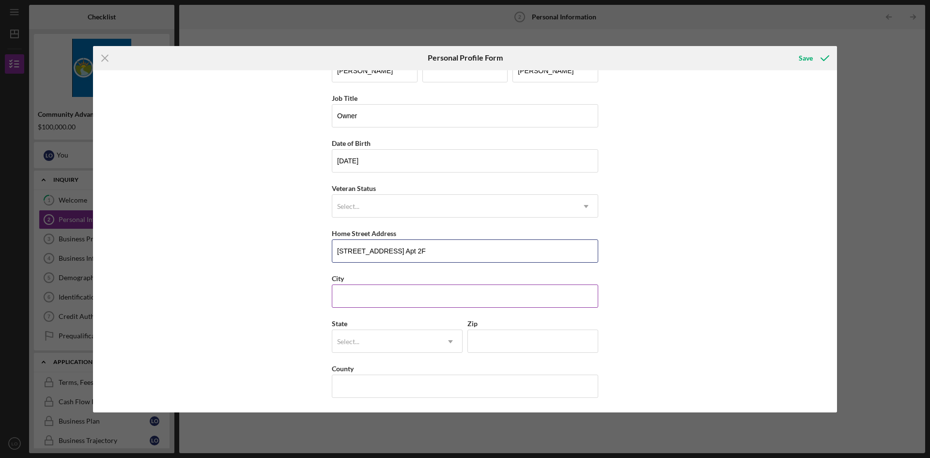
type input "[STREET_ADDRESS] Apt 2F"
click at [368, 298] on input "City" at bounding box center [465, 295] width 266 height 23
type input "Yonkers"
click at [374, 342] on div "Select..." at bounding box center [385, 341] width 107 height 22
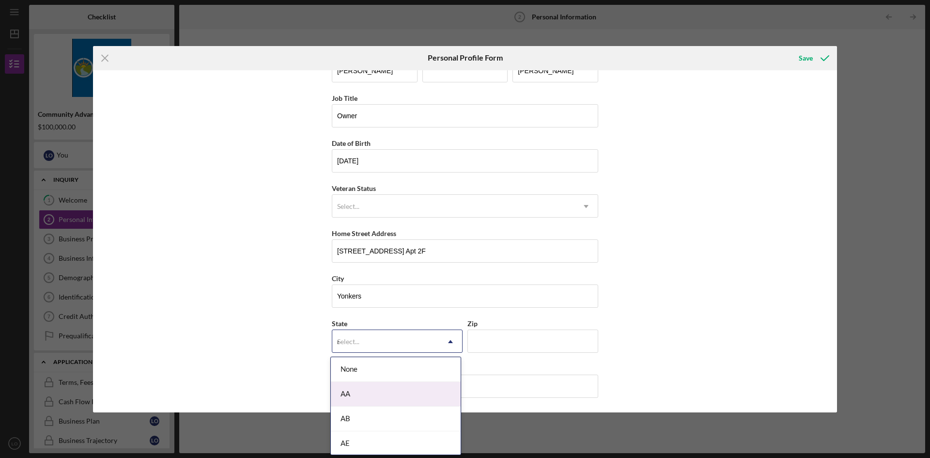
type input "ny"
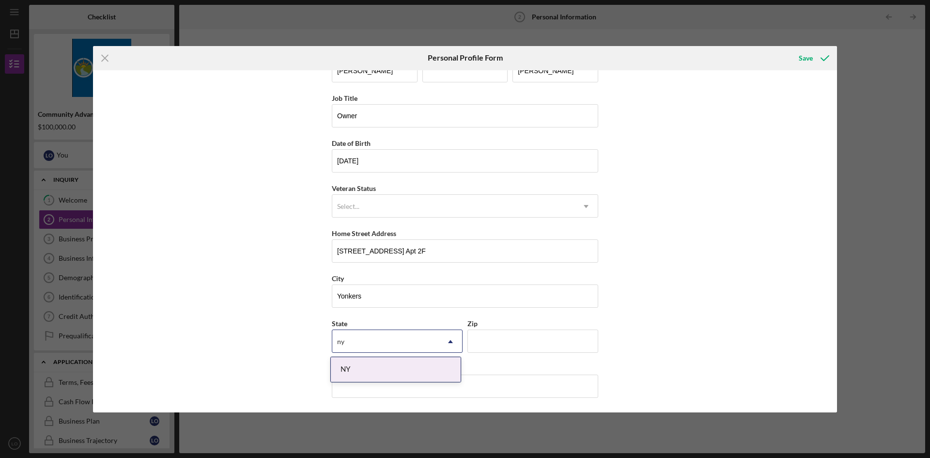
click at [373, 371] on div "NY" at bounding box center [396, 369] width 130 height 25
click at [464, 339] on input "Zip" at bounding box center [533, 340] width 131 height 23
type input "10703"
click at [403, 370] on div "County" at bounding box center [465, 368] width 266 height 12
click at [402, 379] on input "County" at bounding box center [465, 386] width 266 height 23
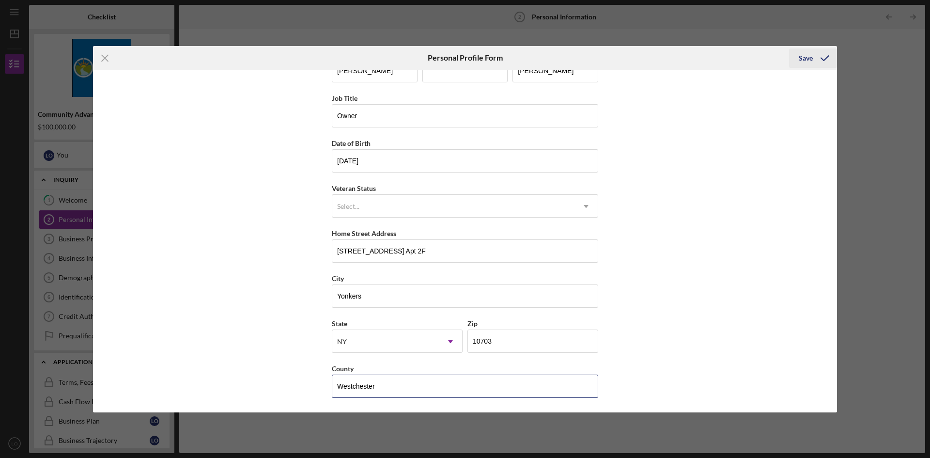
type input "Westchester"
click at [464, 62] on div "Save" at bounding box center [806, 57] width 14 height 19
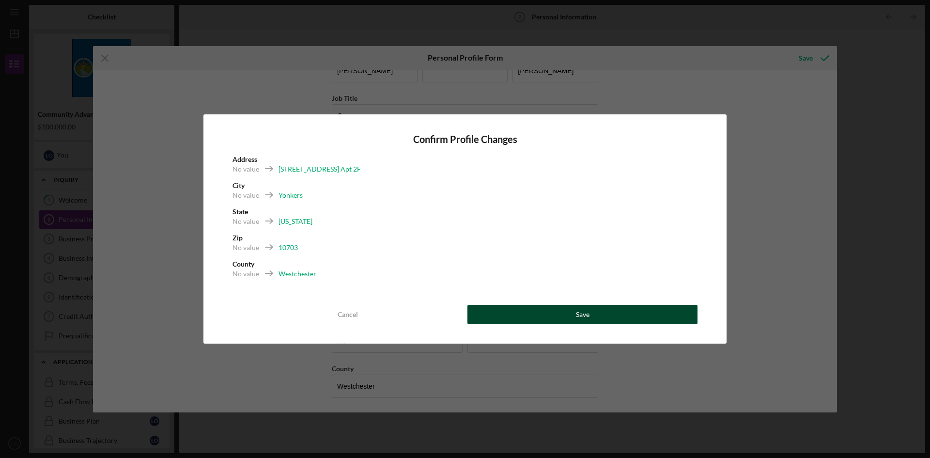
click at [464, 322] on button "Save" at bounding box center [583, 314] width 230 height 19
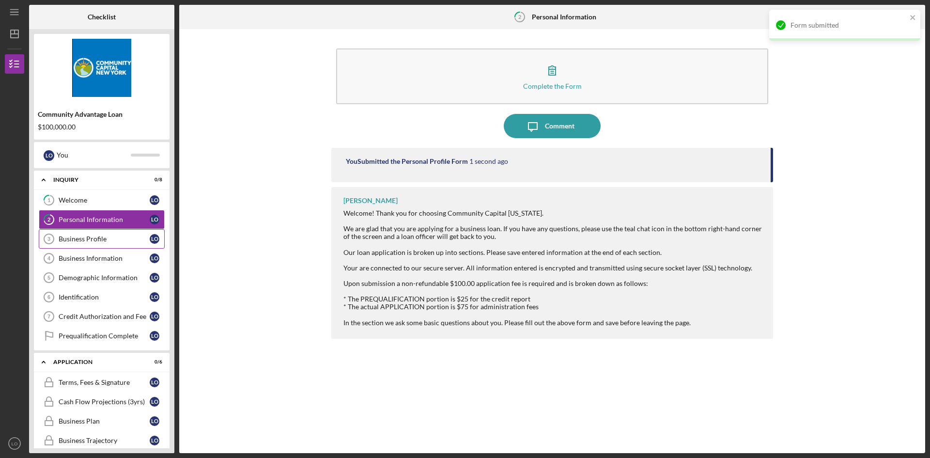
click at [108, 241] on div "Business Profile" at bounding box center [104, 239] width 91 height 8
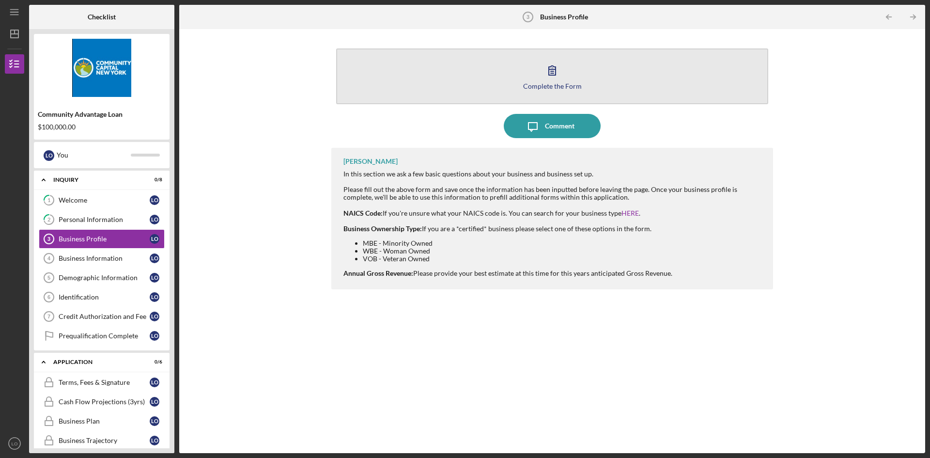
click at [464, 80] on button "Complete the Form Form" at bounding box center [552, 76] width 432 height 56
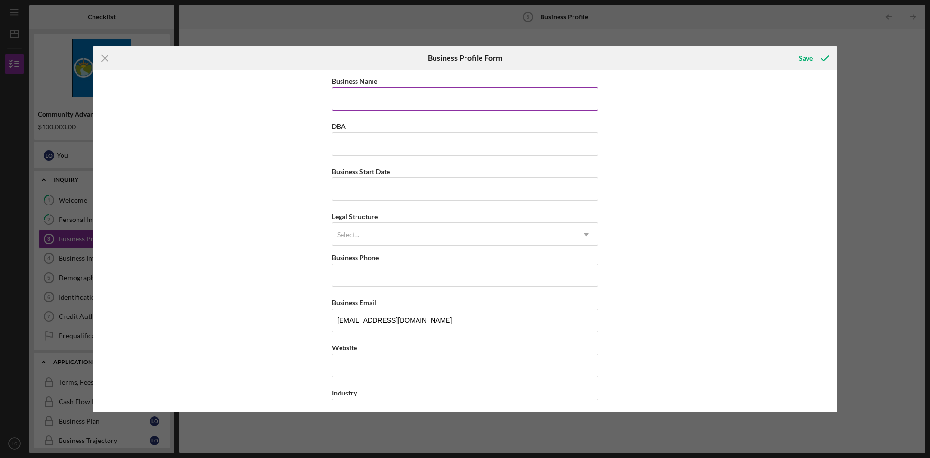
click at [382, 89] on input "Business Name" at bounding box center [465, 98] width 266 height 23
type input "g"
type input "G&J Discount Store LLC"
click at [375, 194] on input "Business Start Date" at bounding box center [465, 188] width 266 height 23
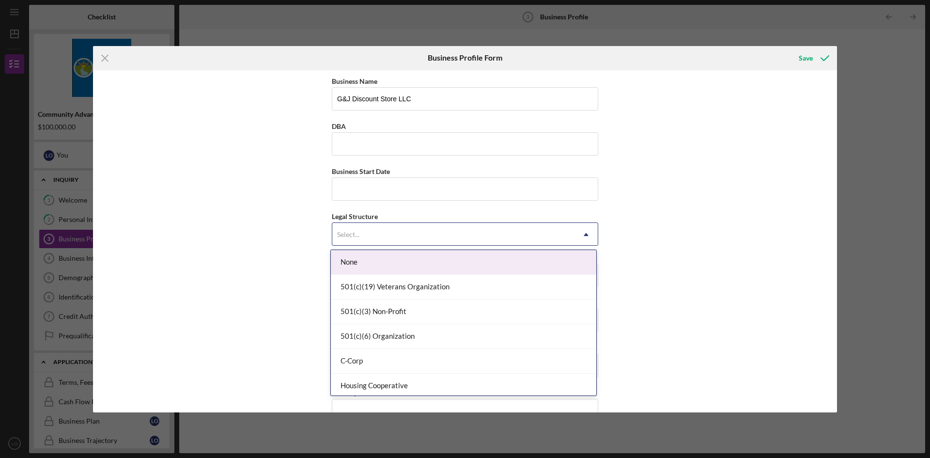
click at [368, 237] on div "Select..." at bounding box center [453, 234] width 242 height 22
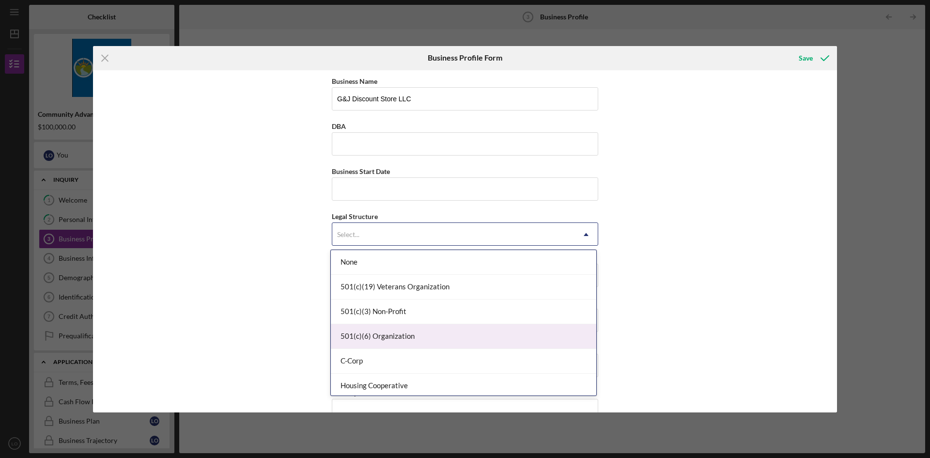
scroll to position [113, 0]
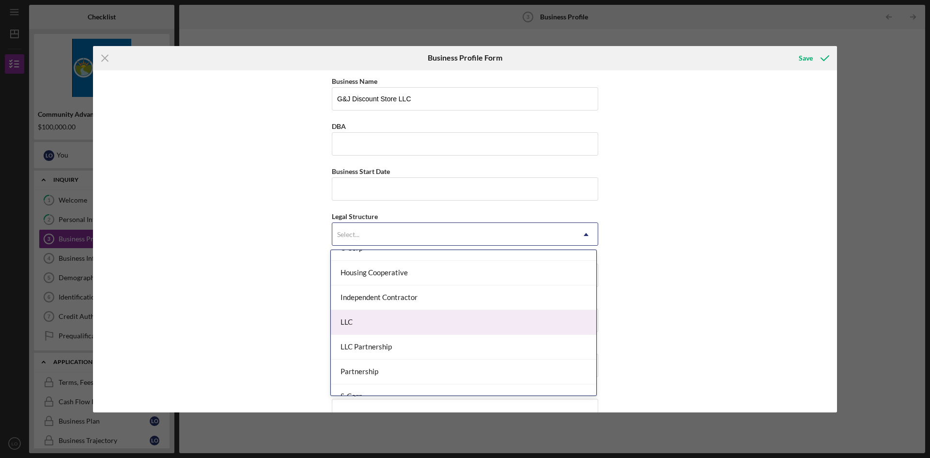
click at [402, 329] on div "LLC" at bounding box center [464, 322] width 266 height 25
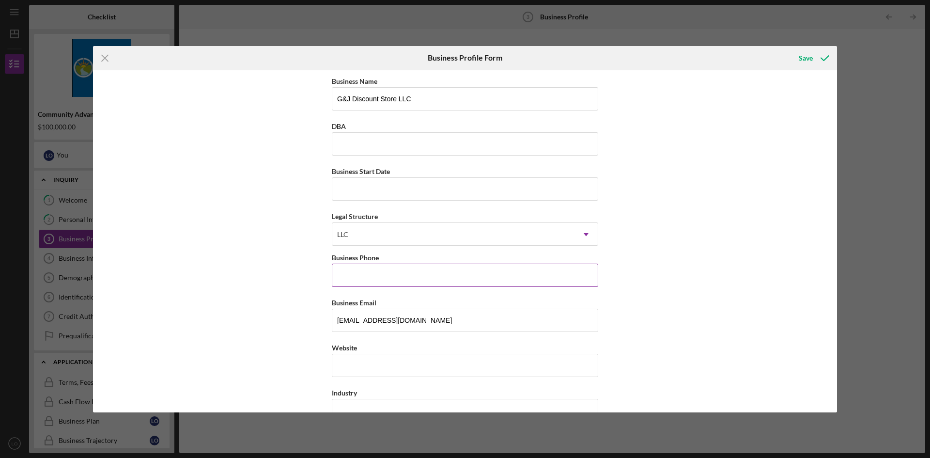
click at [380, 274] on input "Business Phone" at bounding box center [465, 275] width 266 height 23
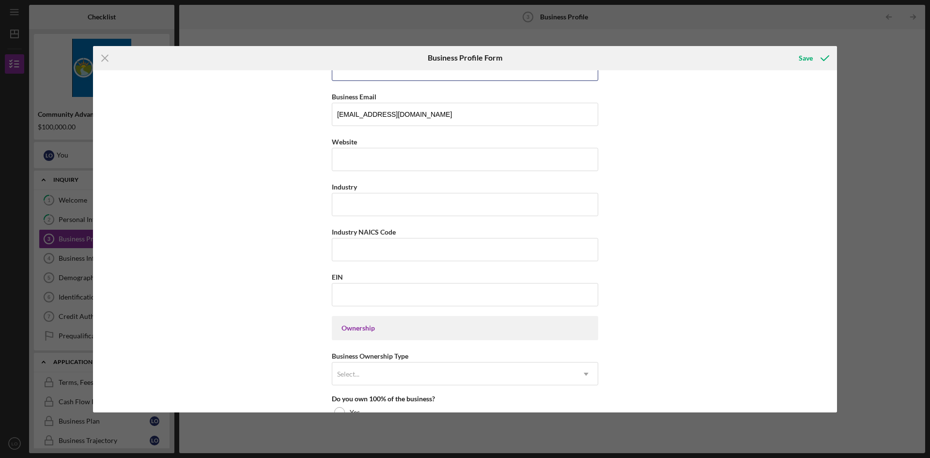
scroll to position [226, 0]
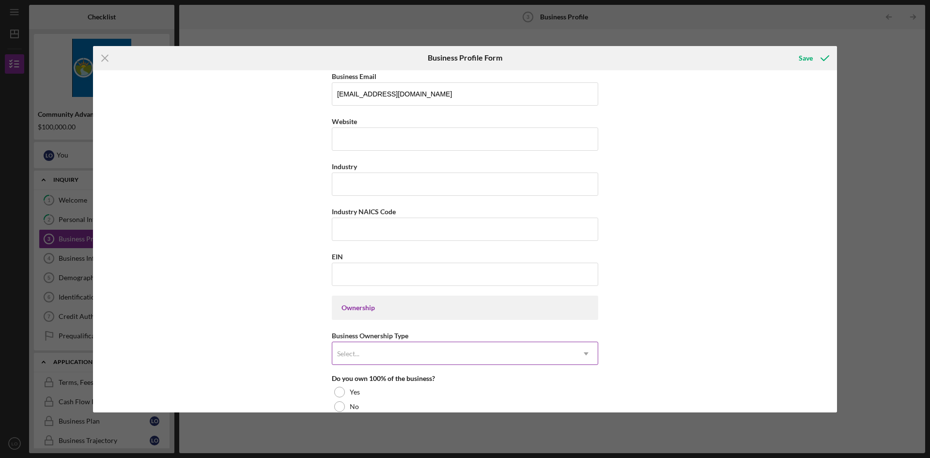
click at [395, 343] on div "Select..." at bounding box center [453, 354] width 242 height 22
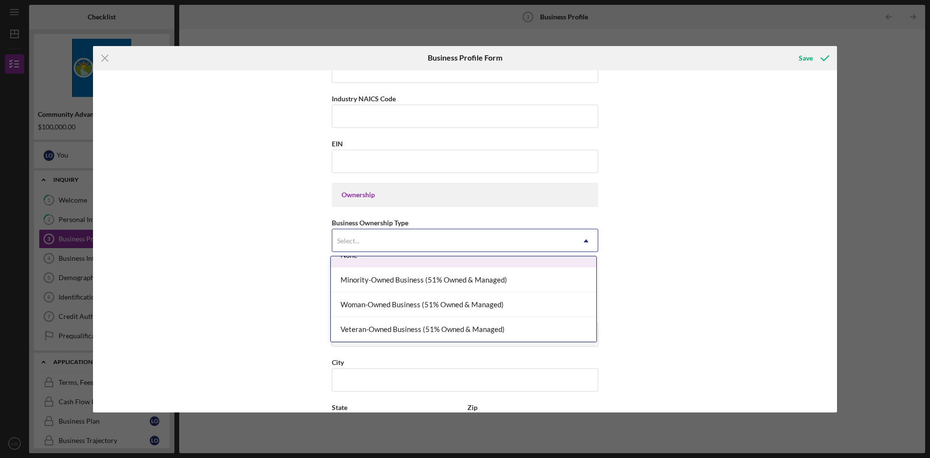
scroll to position [0, 0]
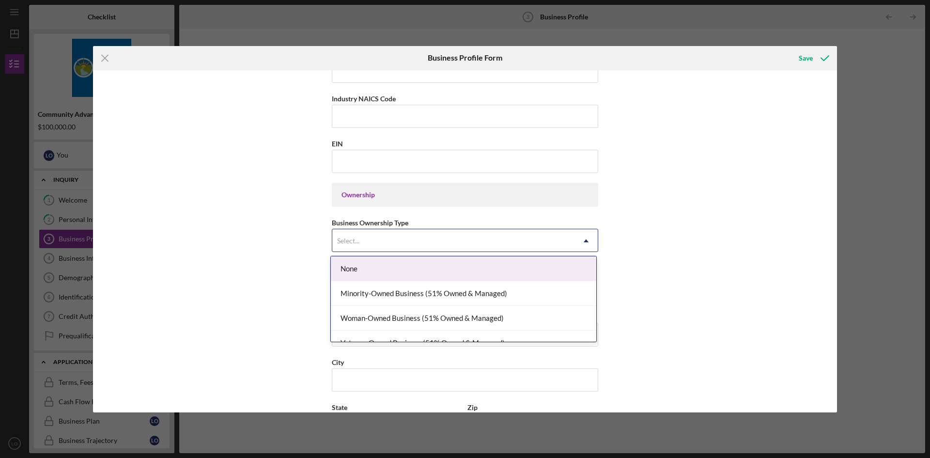
click at [464, 278] on div "None" at bounding box center [464, 268] width 266 height 25
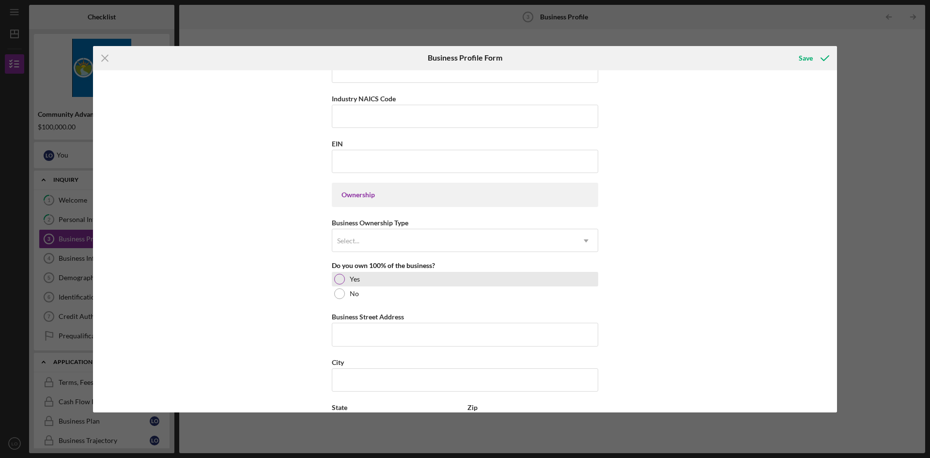
click at [381, 285] on div "Yes" at bounding box center [465, 279] width 266 height 15
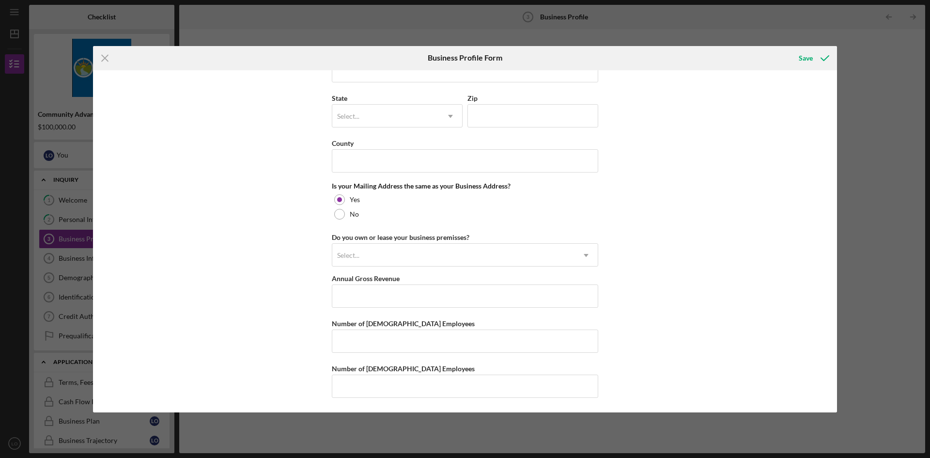
scroll to position [422, 0]
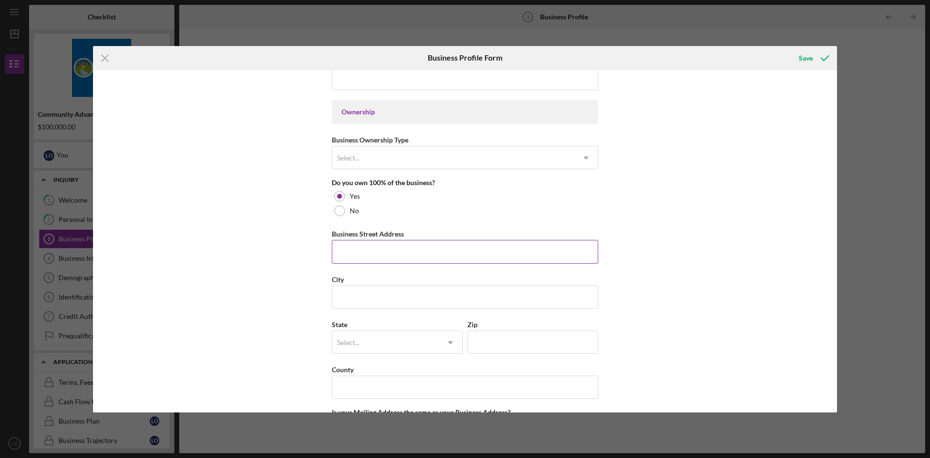
click at [396, 241] on input "Business Street Address" at bounding box center [465, 251] width 266 height 23
type input "[STREET_ADDRESS]"
click at [378, 295] on input "City" at bounding box center [465, 296] width 266 height 23
type input "Yonkers"
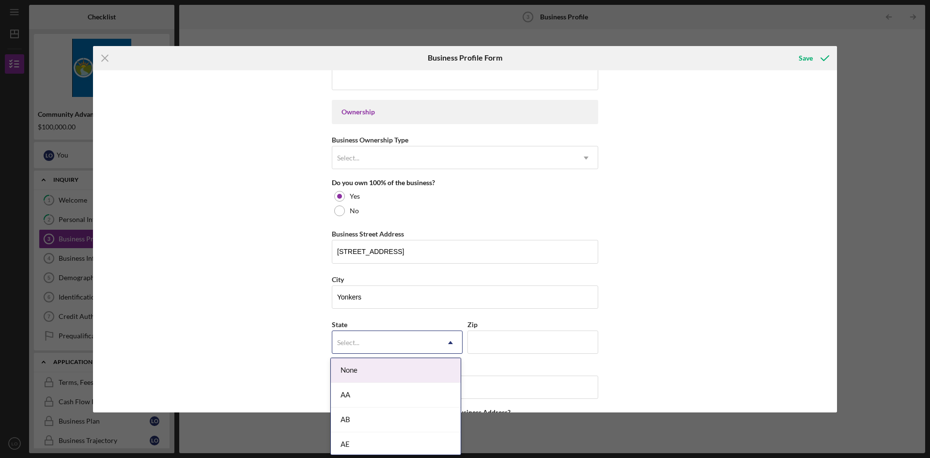
click at [379, 331] on div "Select..." at bounding box center [385, 342] width 107 height 22
type input "ny"
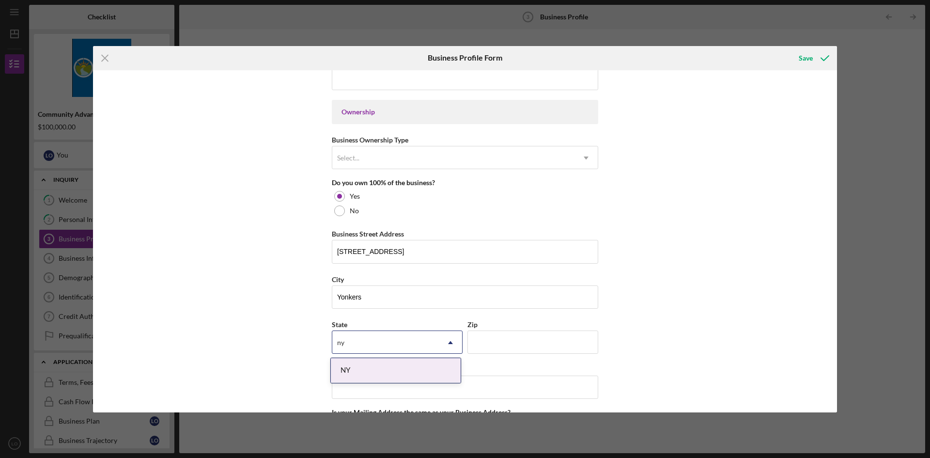
click at [382, 377] on div "NY" at bounding box center [396, 370] width 130 height 25
click at [464, 343] on input "Zip" at bounding box center [533, 341] width 131 height 23
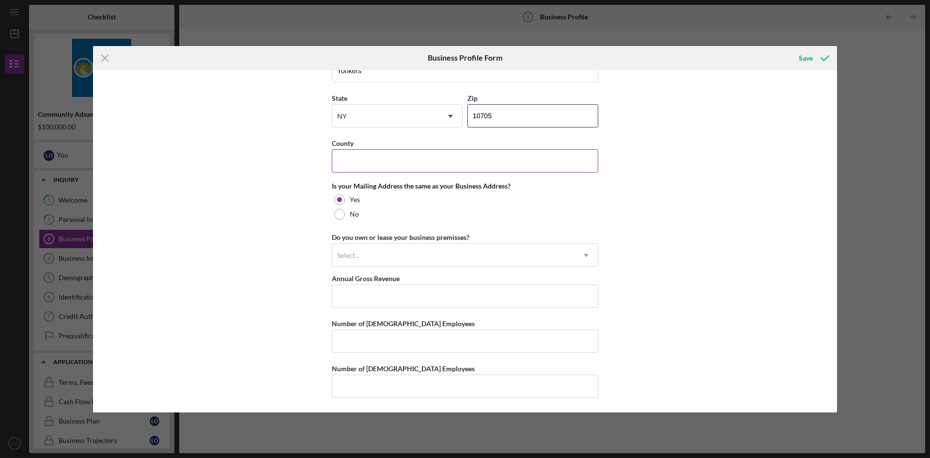
type input "10705"
click at [352, 150] on input "County" at bounding box center [465, 160] width 266 height 23
type input "Westchester"
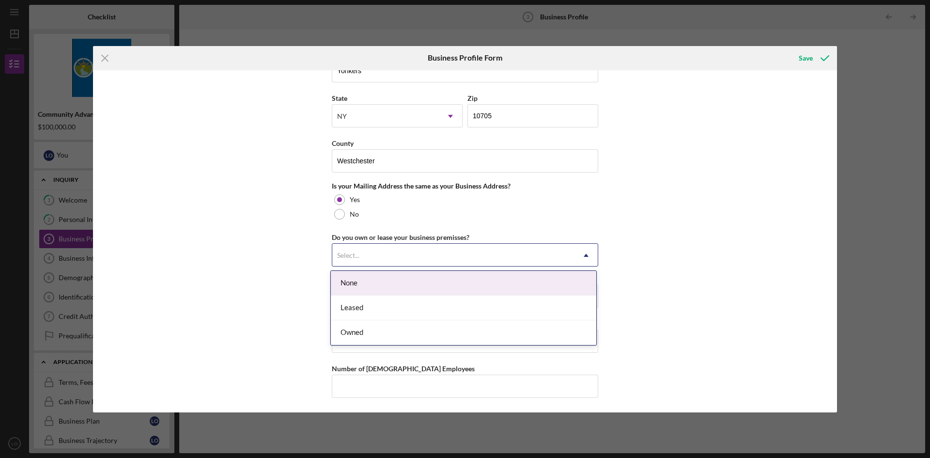
click at [393, 247] on div "Select..." at bounding box center [453, 255] width 242 height 22
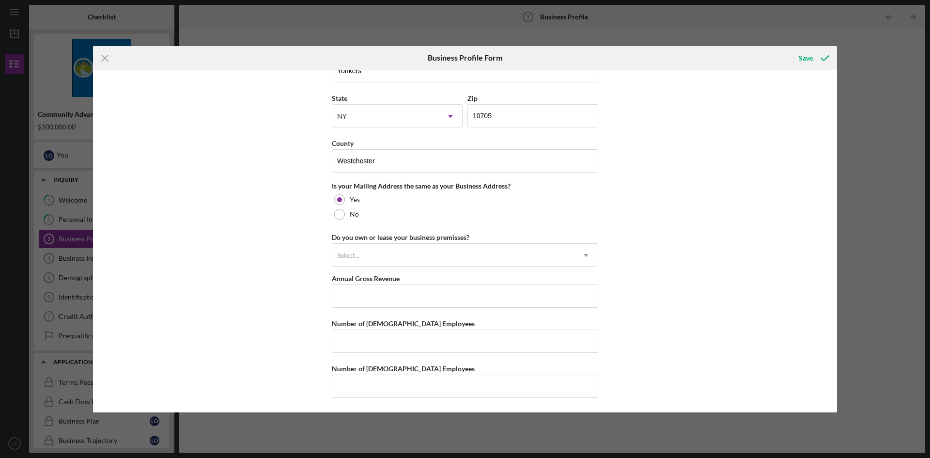
drag, startPoint x: 586, startPoint y: 188, endPoint x: 594, endPoint y: 190, distance: 8.1
click at [464, 187] on div "Is your Mailing Address the same as your Business Address?" at bounding box center [465, 186] width 266 height 8
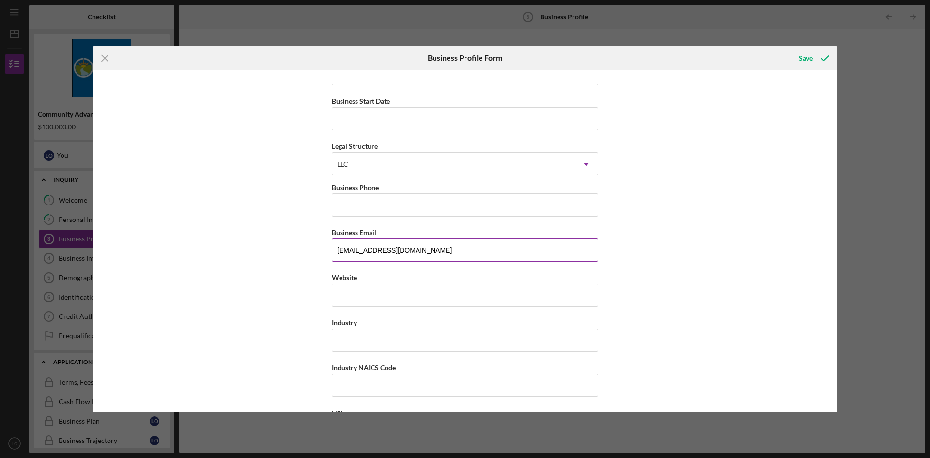
scroll to position [0, 0]
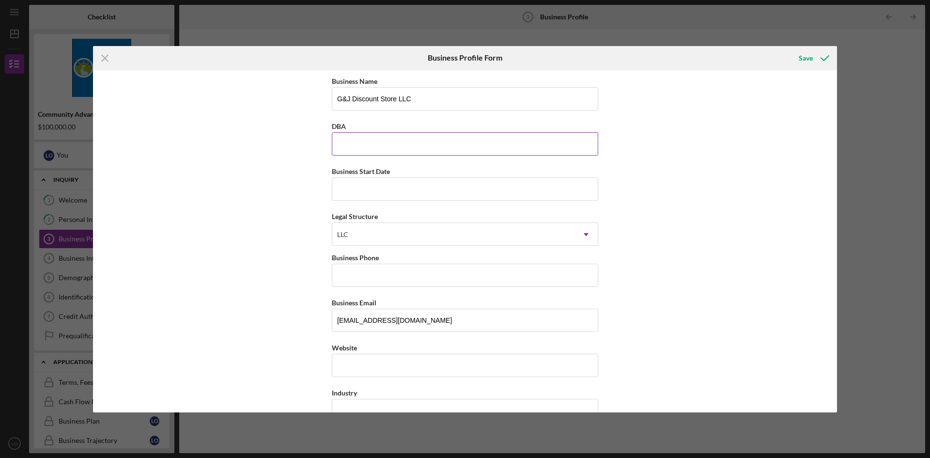
click at [377, 146] on input "DBA" at bounding box center [465, 143] width 266 height 23
drag, startPoint x: 344, startPoint y: 125, endPoint x: 325, endPoint y: 125, distance: 19.4
click at [325, 125] on div "Business Name G&J Discount Store LLC DBA Business Start Date Legal Structure LL…" at bounding box center [465, 241] width 744 height 342
copy label "DBA"
click at [464, 150] on div "Business Name G&J Discount Store LLC DBA Business Start Date Legal Structure LL…" at bounding box center [465, 241] width 744 height 342
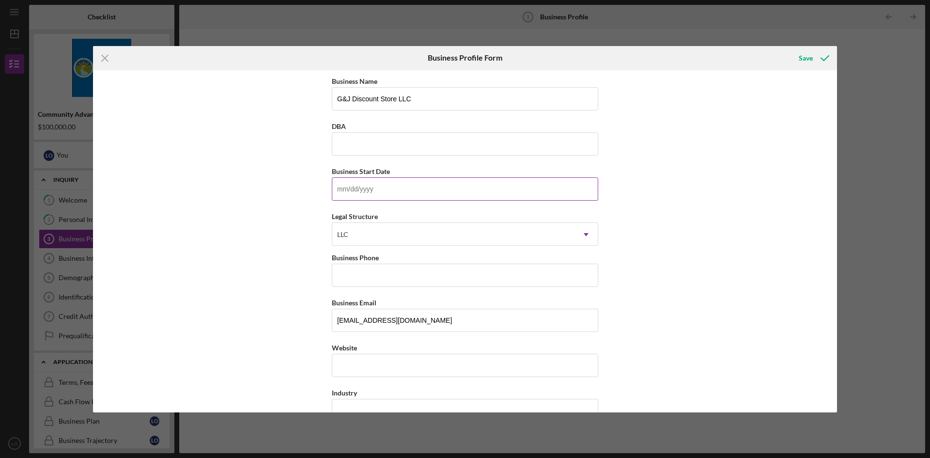
click at [379, 188] on input "Business Start Date" at bounding box center [465, 188] width 266 height 23
type input "[DATE]"
click at [351, 276] on input "Business Phone" at bounding box center [465, 275] width 266 height 23
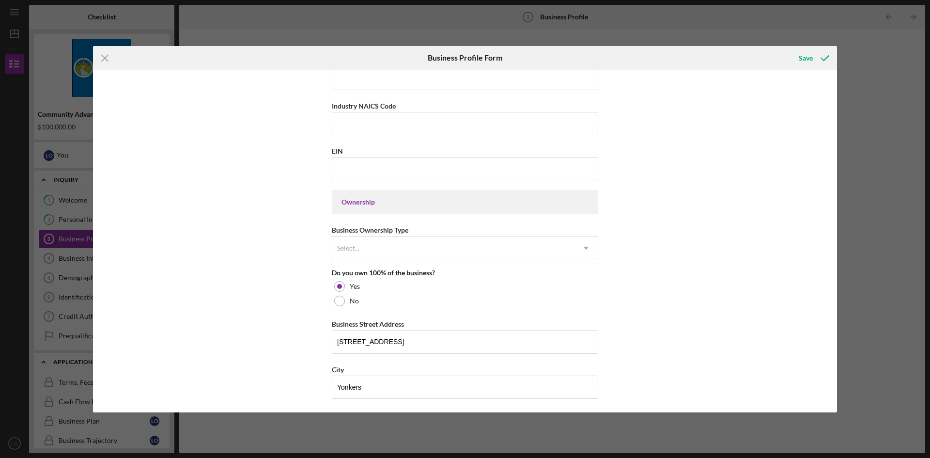
scroll to position [339, 0]
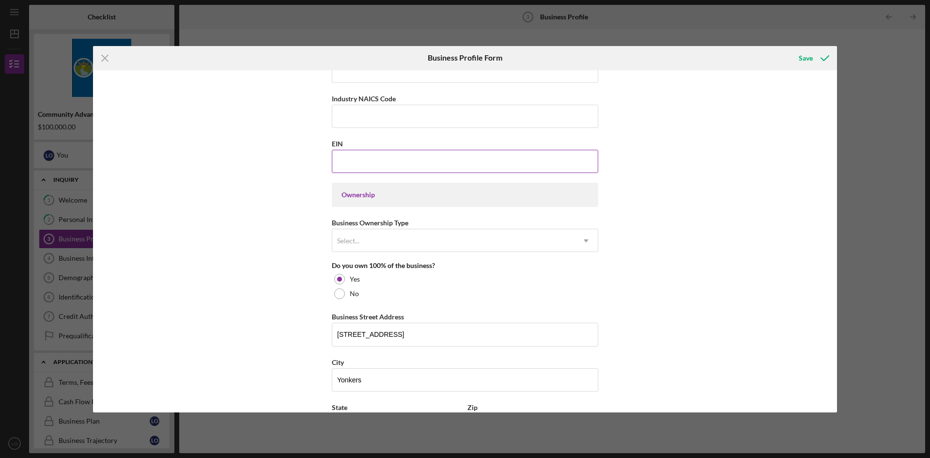
click at [371, 156] on input "EIN" at bounding box center [465, 161] width 266 height 23
type input "[US_EMPLOYER_IDENTIFICATION_NUMBER]"
click at [388, 235] on div "Select..." at bounding box center [453, 241] width 242 height 22
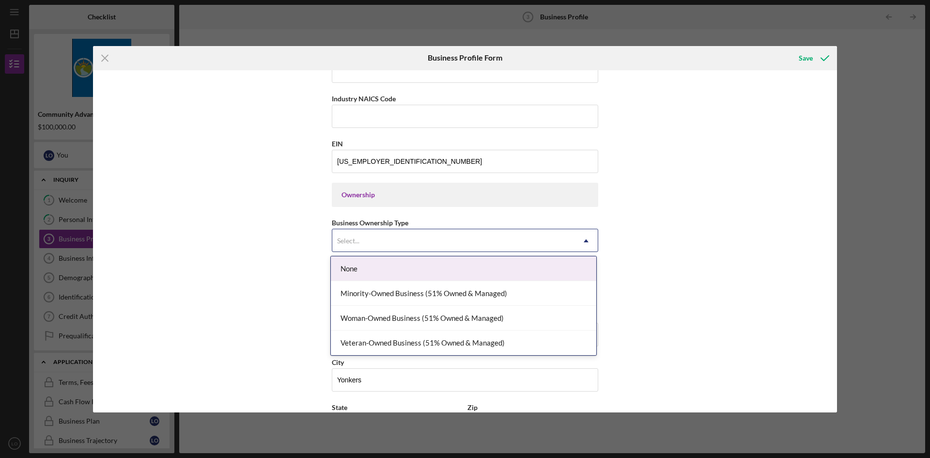
click at [386, 270] on div "None" at bounding box center [464, 268] width 266 height 25
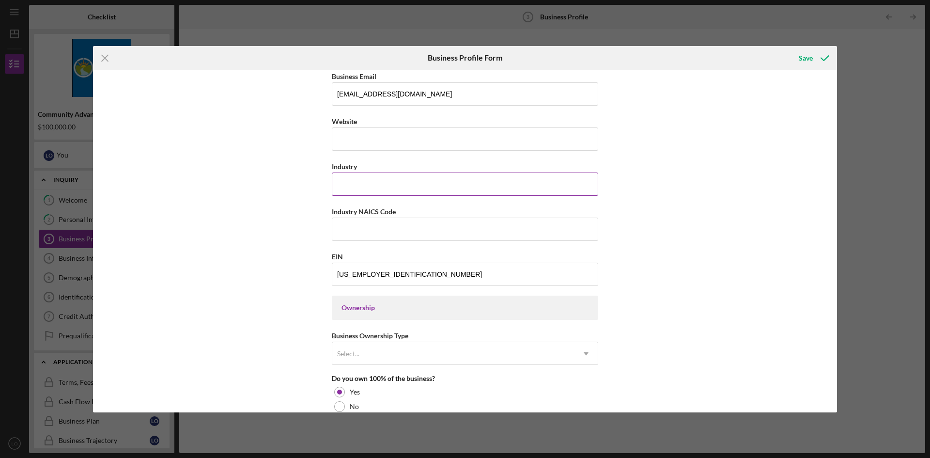
scroll to position [113, 0]
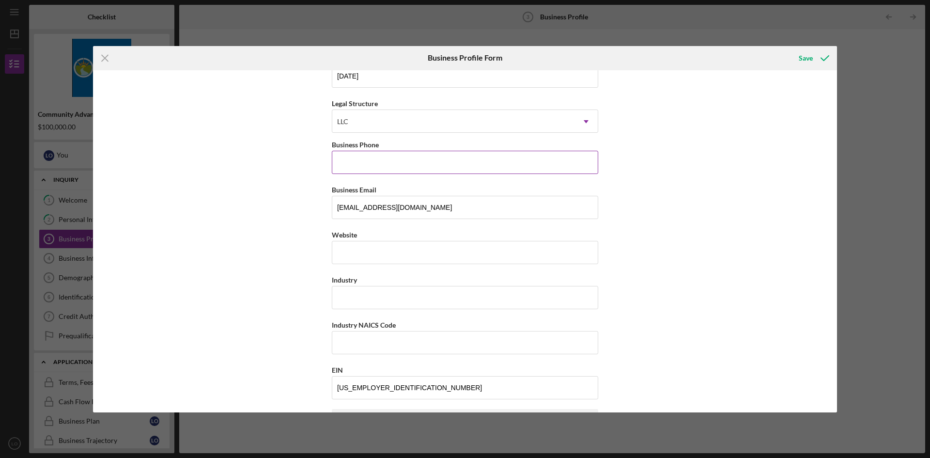
click at [383, 156] on input "Business Phone" at bounding box center [465, 162] width 266 height 23
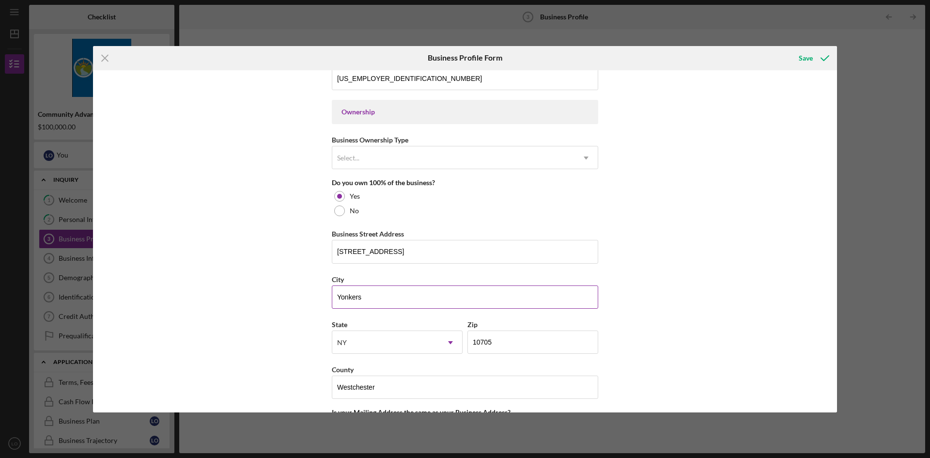
scroll to position [648, 0]
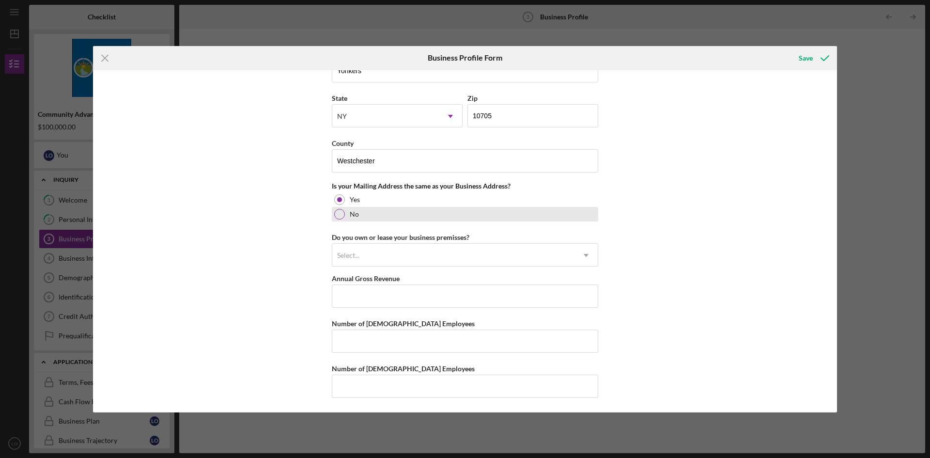
type input "[PHONE_NUMBER]"
click at [350, 216] on label "No" at bounding box center [354, 214] width 9 height 8
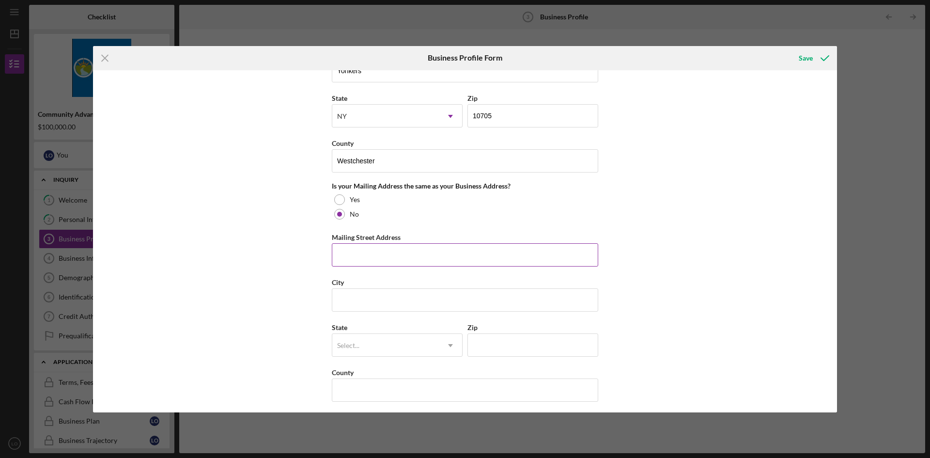
click at [383, 256] on input "Mailing Street Address" at bounding box center [465, 254] width 266 height 23
type input "[STREET_ADDRESS]"
click at [352, 292] on input "City" at bounding box center [465, 299] width 266 height 23
type input "Yonkers"
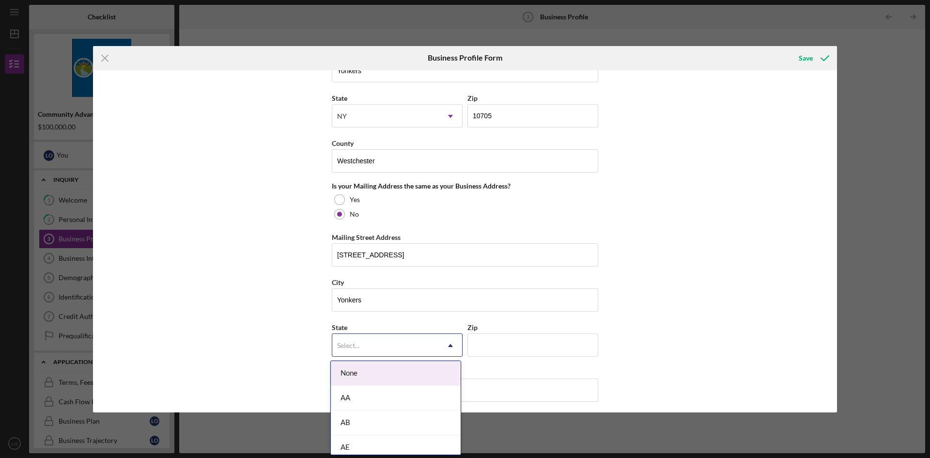
click at [365, 345] on div "Select..." at bounding box center [385, 345] width 107 height 22
type input "ny"
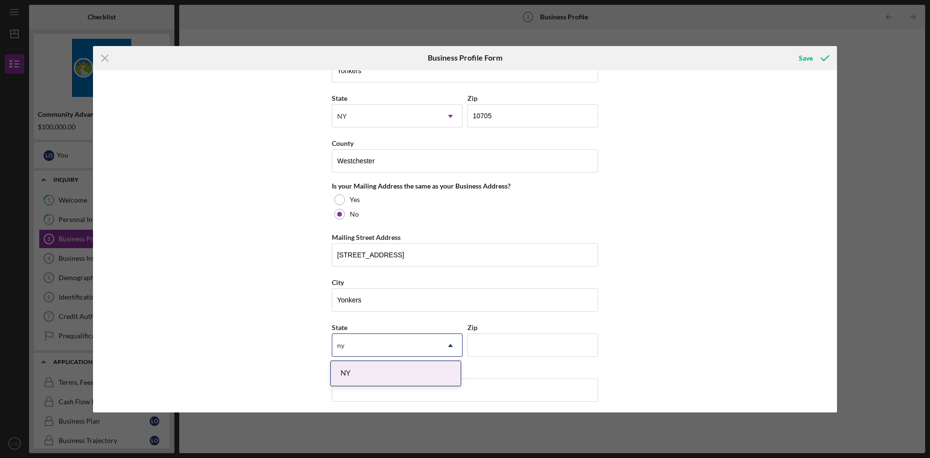
click at [377, 372] on div "NY" at bounding box center [396, 373] width 130 height 25
click at [464, 349] on input "Zip" at bounding box center [533, 344] width 131 height 23
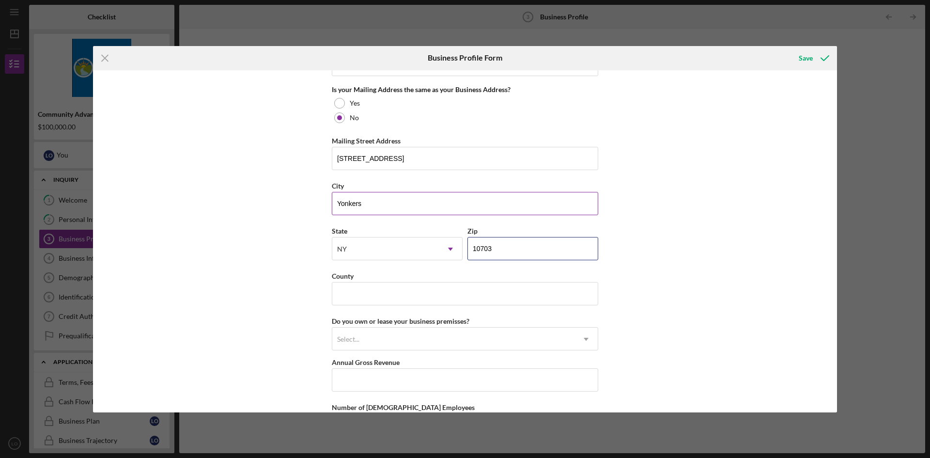
scroll to position [761, 0]
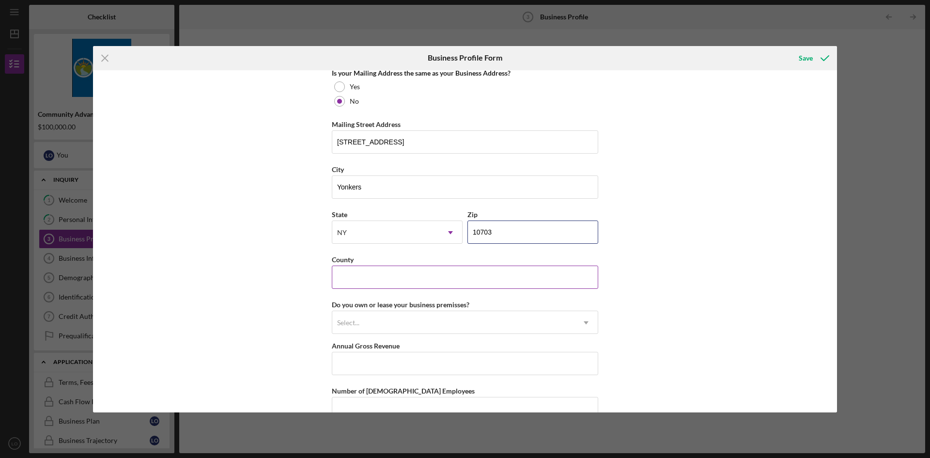
type input "10703"
click at [371, 269] on input "County" at bounding box center [465, 277] width 266 height 23
type input "Westchester"
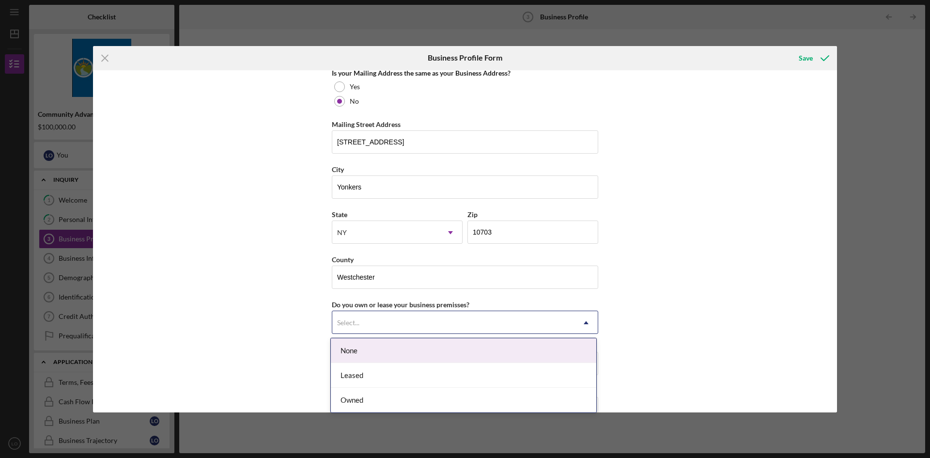
click at [394, 326] on div "Select..." at bounding box center [453, 323] width 242 height 22
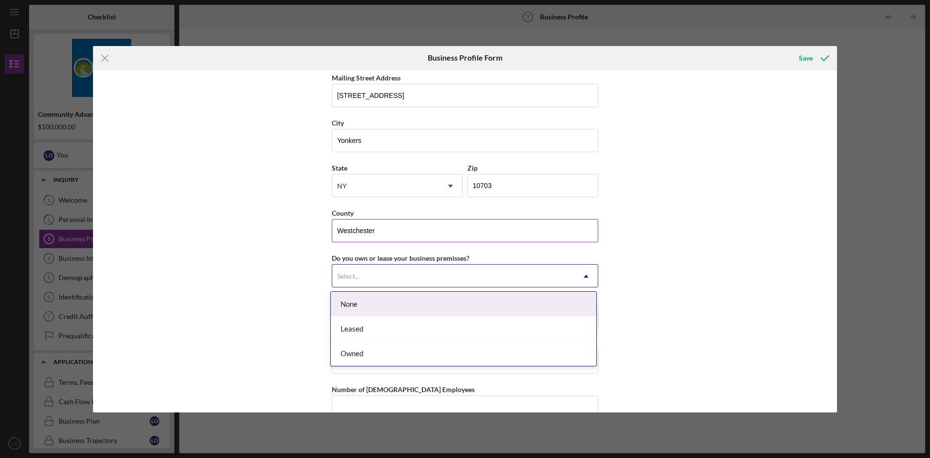
scroll to position [829, 0]
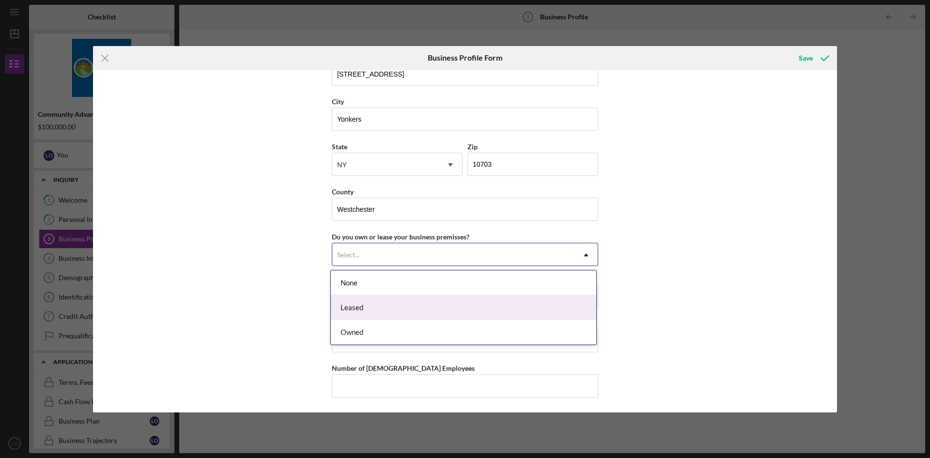
click at [409, 313] on div "Leased" at bounding box center [464, 307] width 266 height 25
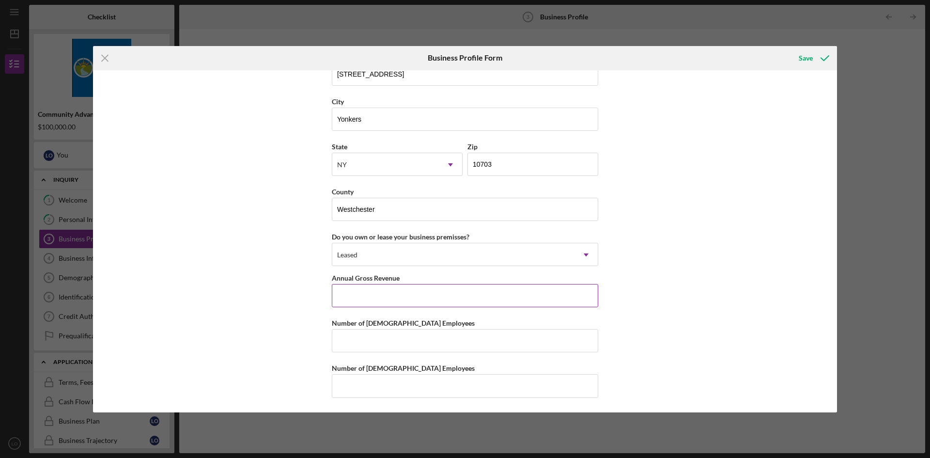
click at [391, 298] on input "Annual Gross Revenue" at bounding box center [465, 295] width 266 height 23
click at [464, 57] on div "Business Profile Form" at bounding box center [465, 58] width 248 height 24
